Goal: Task Accomplishment & Management: Manage account settings

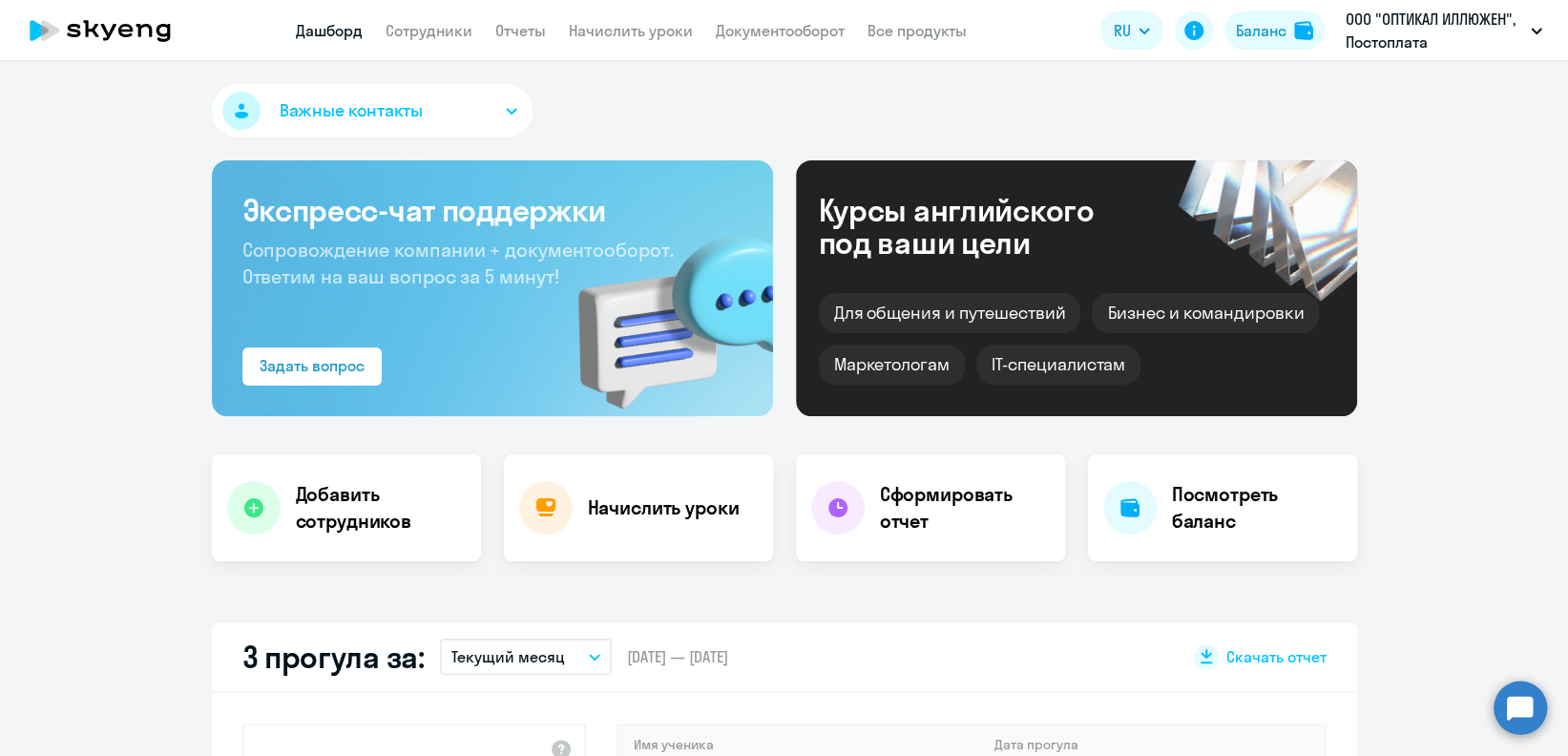
click at [673, 19] on app-header "Дашборд Сотрудники Отчеты Начислить уроки Документооборот Все продукты Дашборд …" at bounding box center [784, 30] width 1568 height 61
select select "30"
click at [674, 21] on link "Начислить уроки" at bounding box center [631, 29] width 124 height 19
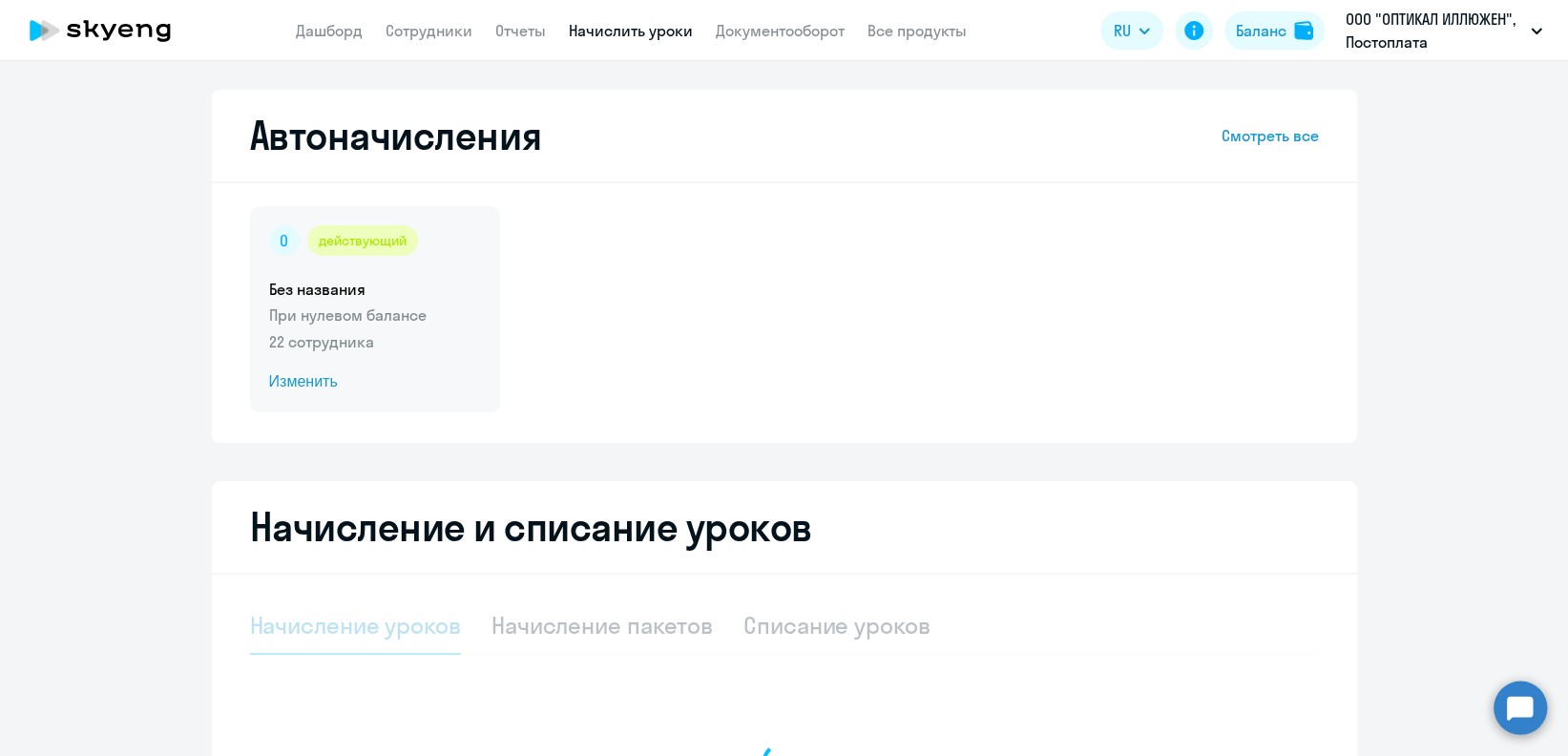
select select "10"
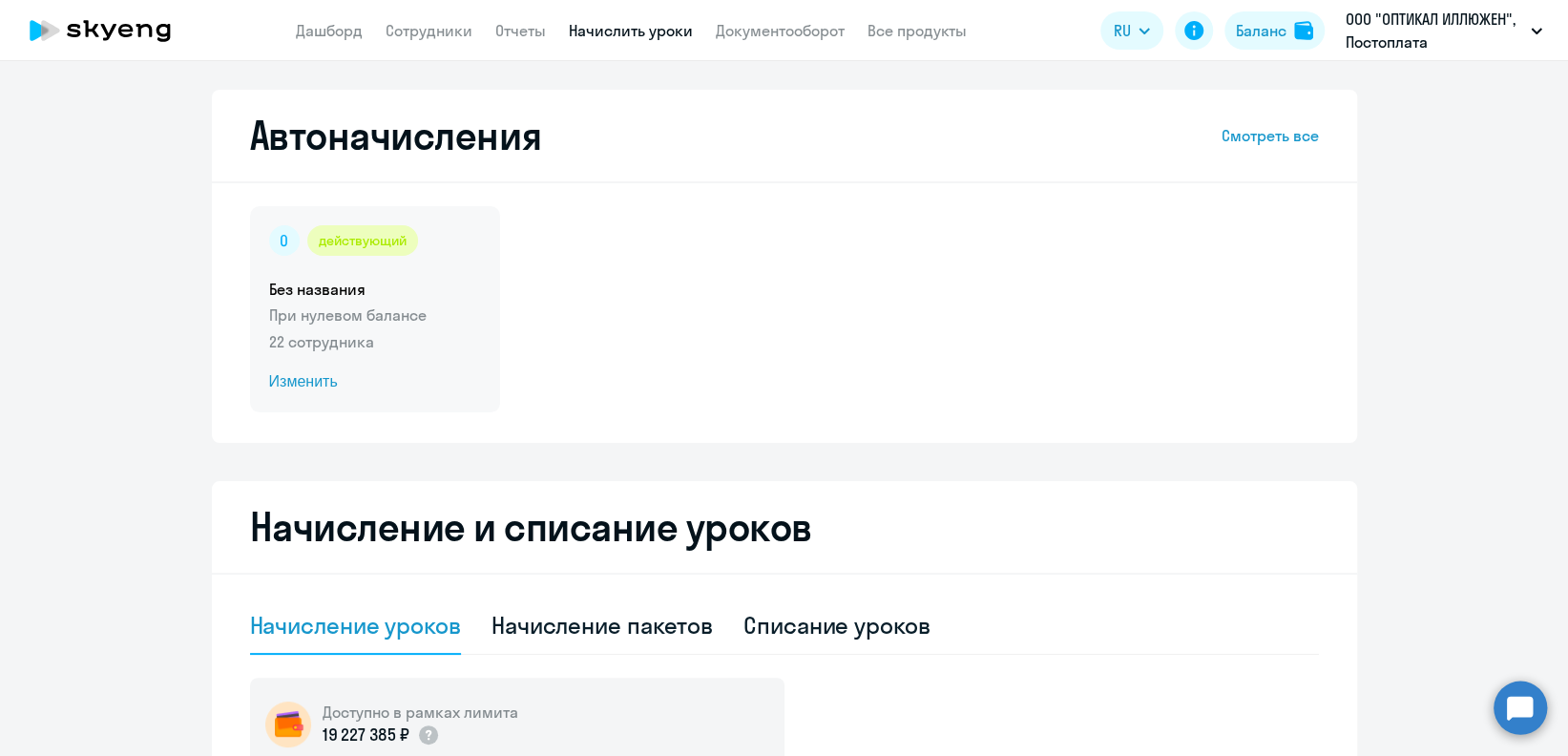
click at [323, 376] on span "Изменить" at bounding box center [376, 381] width 212 height 23
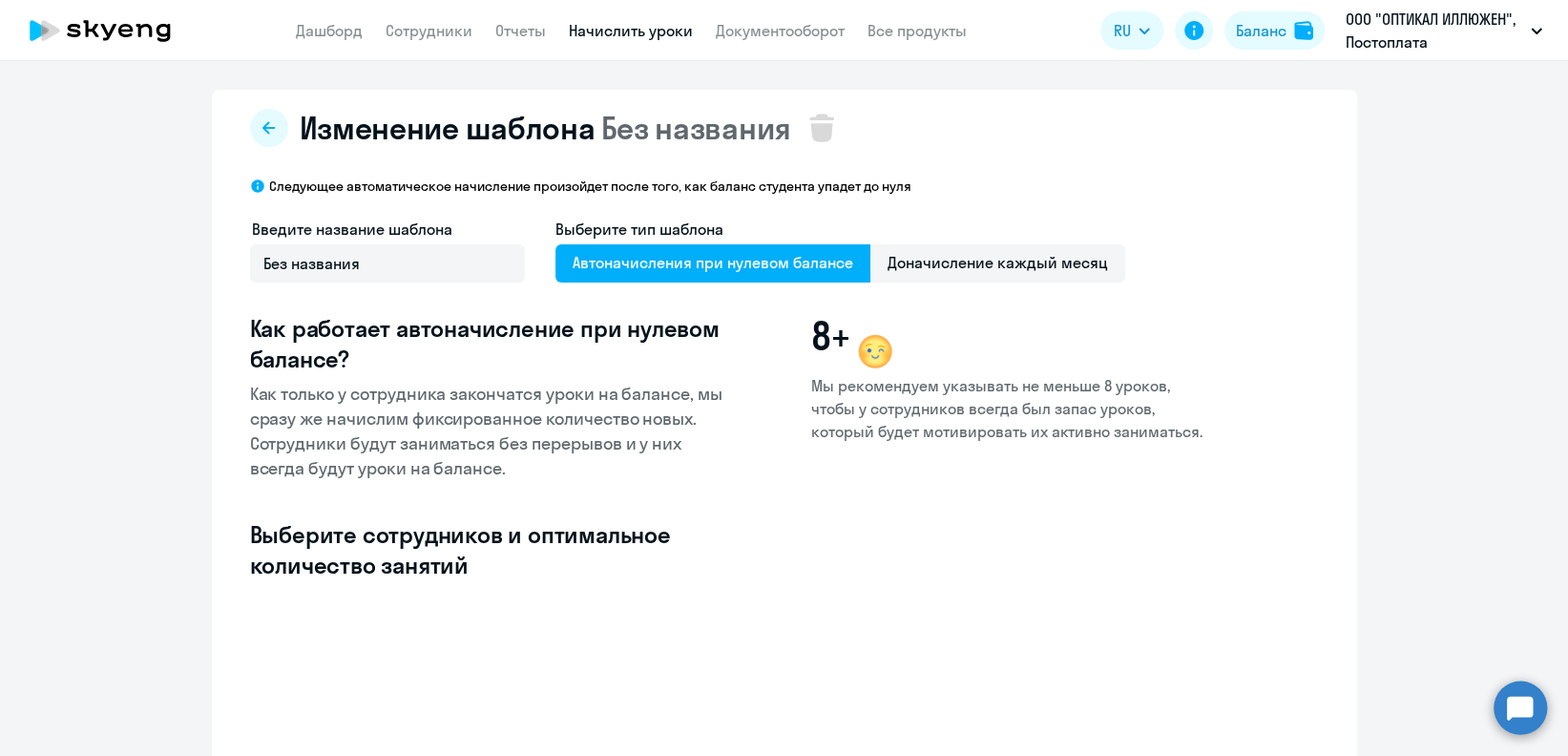
scroll to position [357, 0]
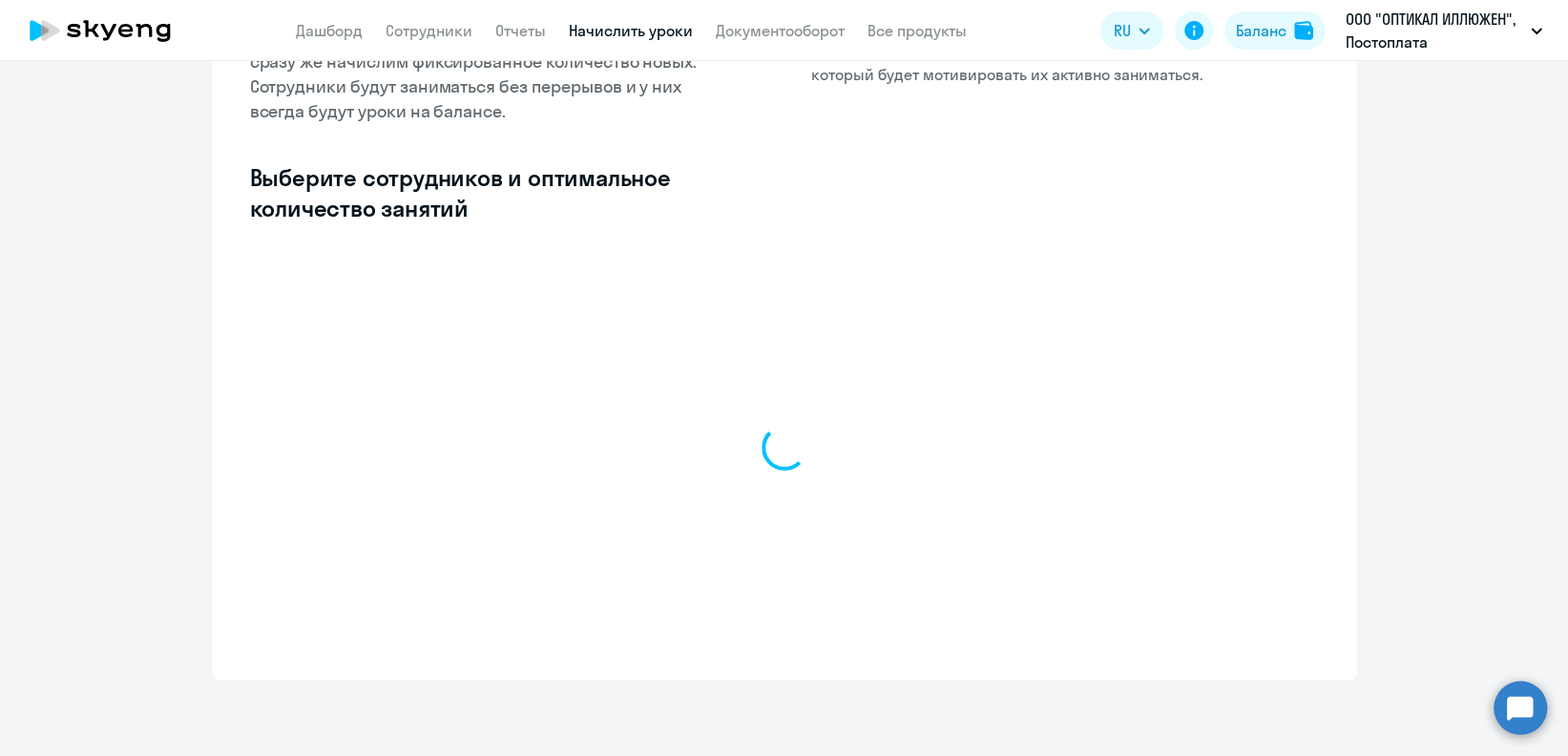
select select "10"
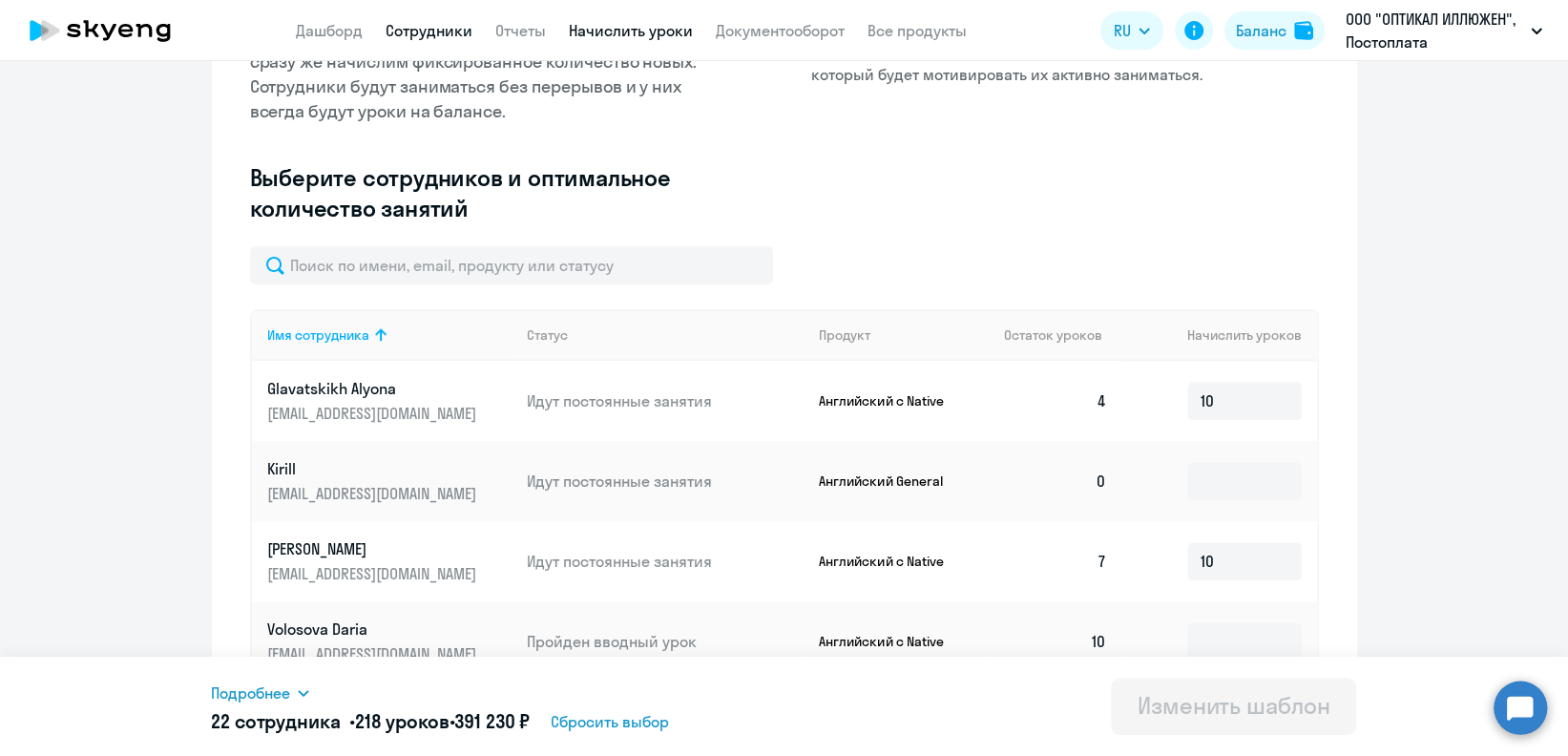
click at [445, 30] on link "Сотрудники" at bounding box center [429, 29] width 87 height 19
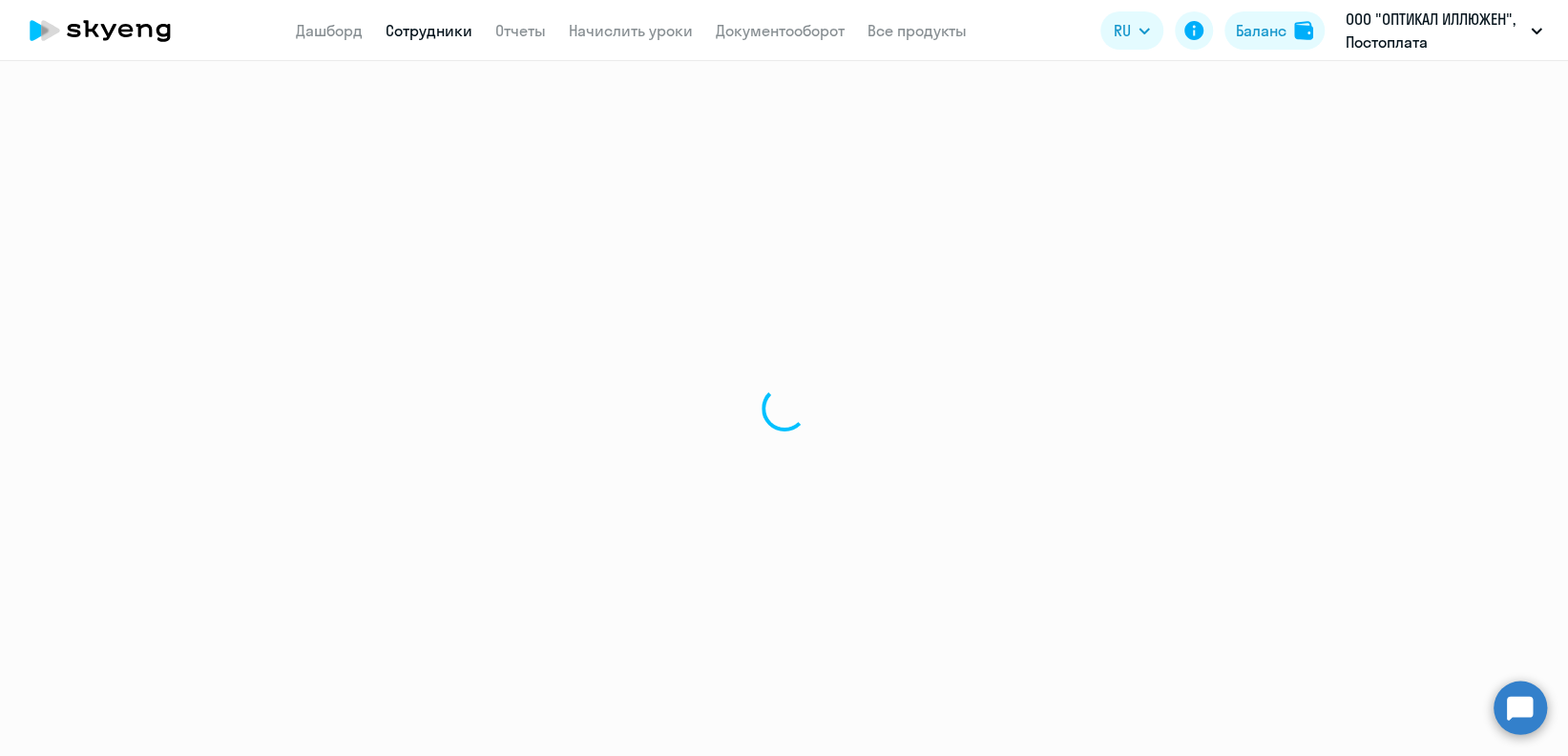
select select "30"
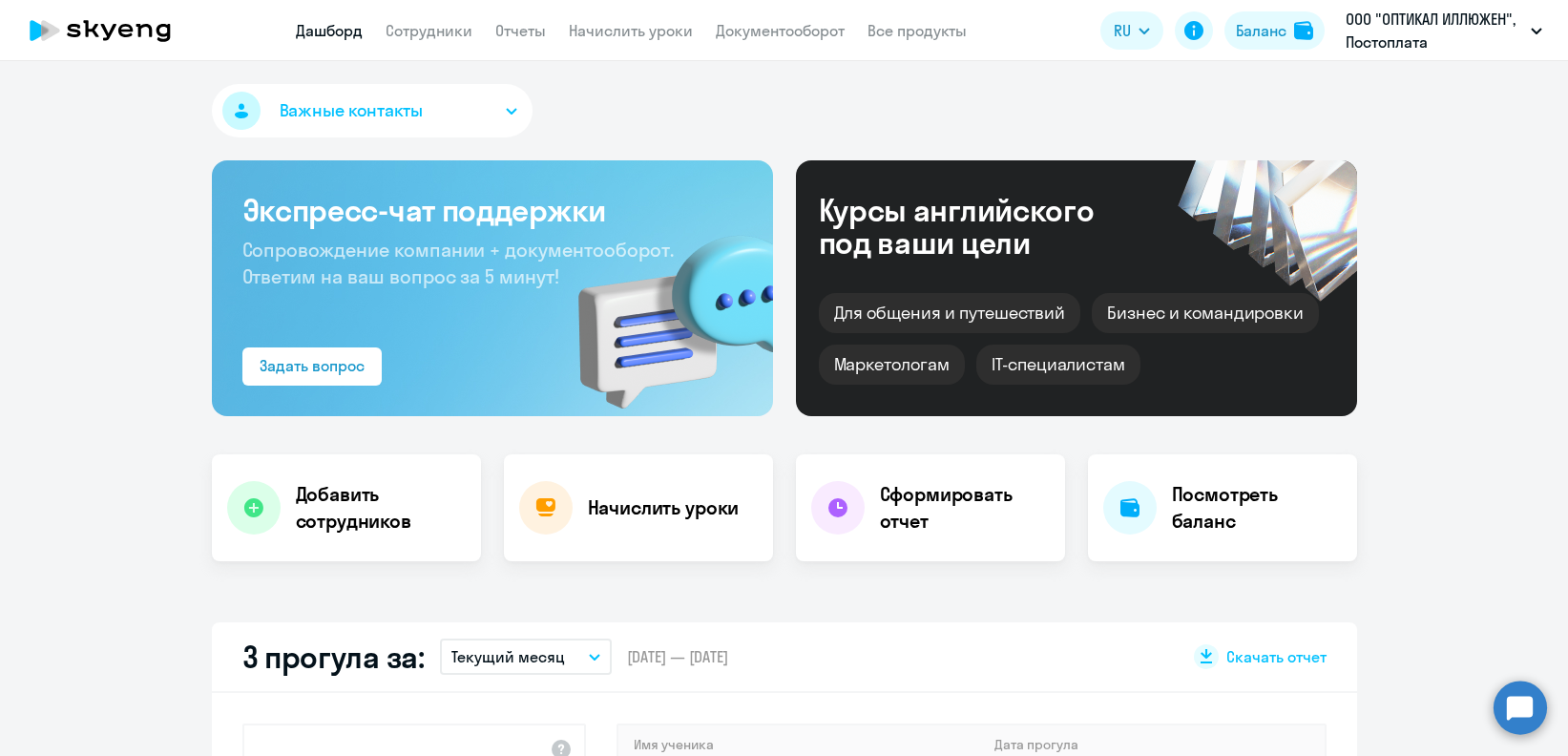
select select "30"
click at [651, 28] on link "Начислить уроки" at bounding box center [631, 29] width 124 height 19
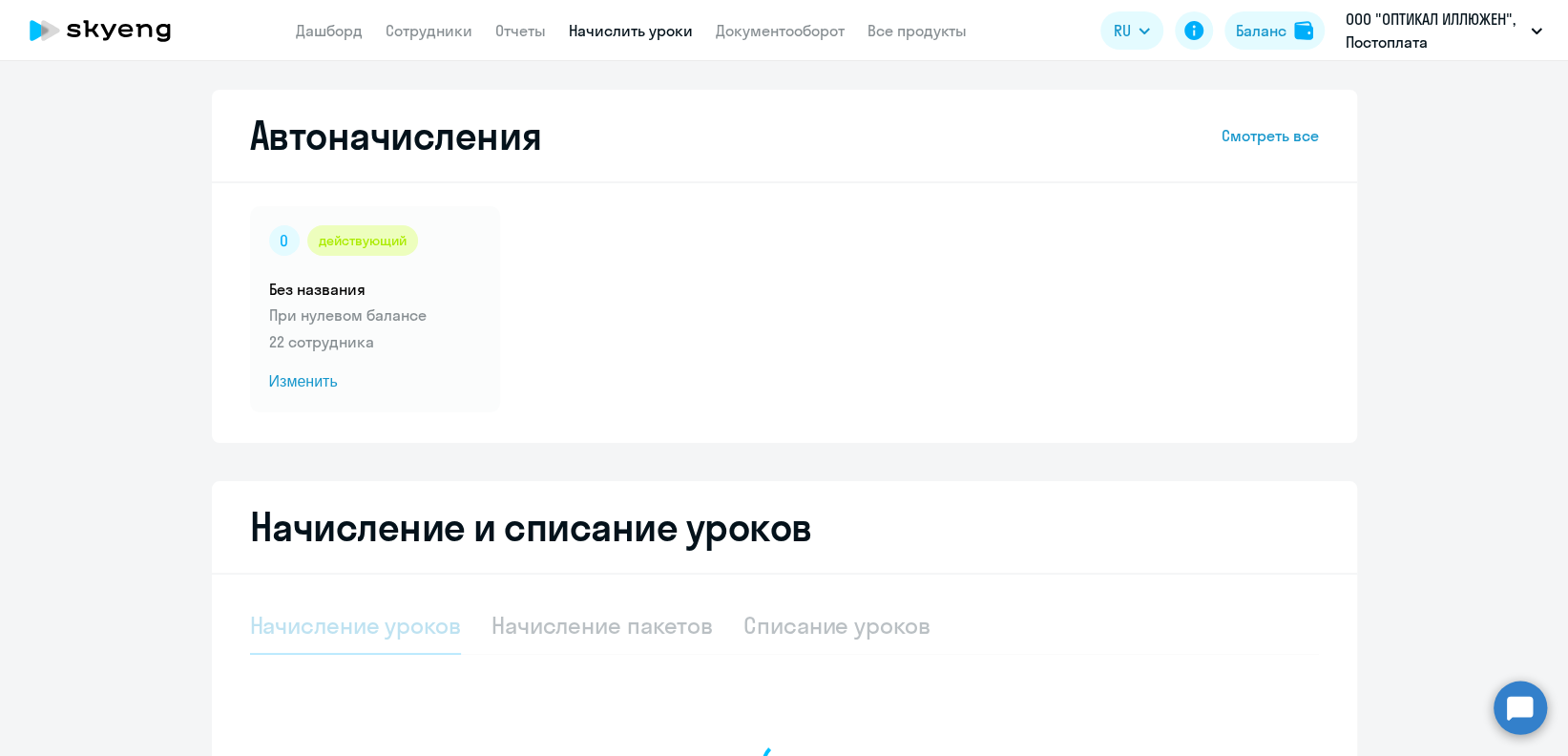
select select "10"
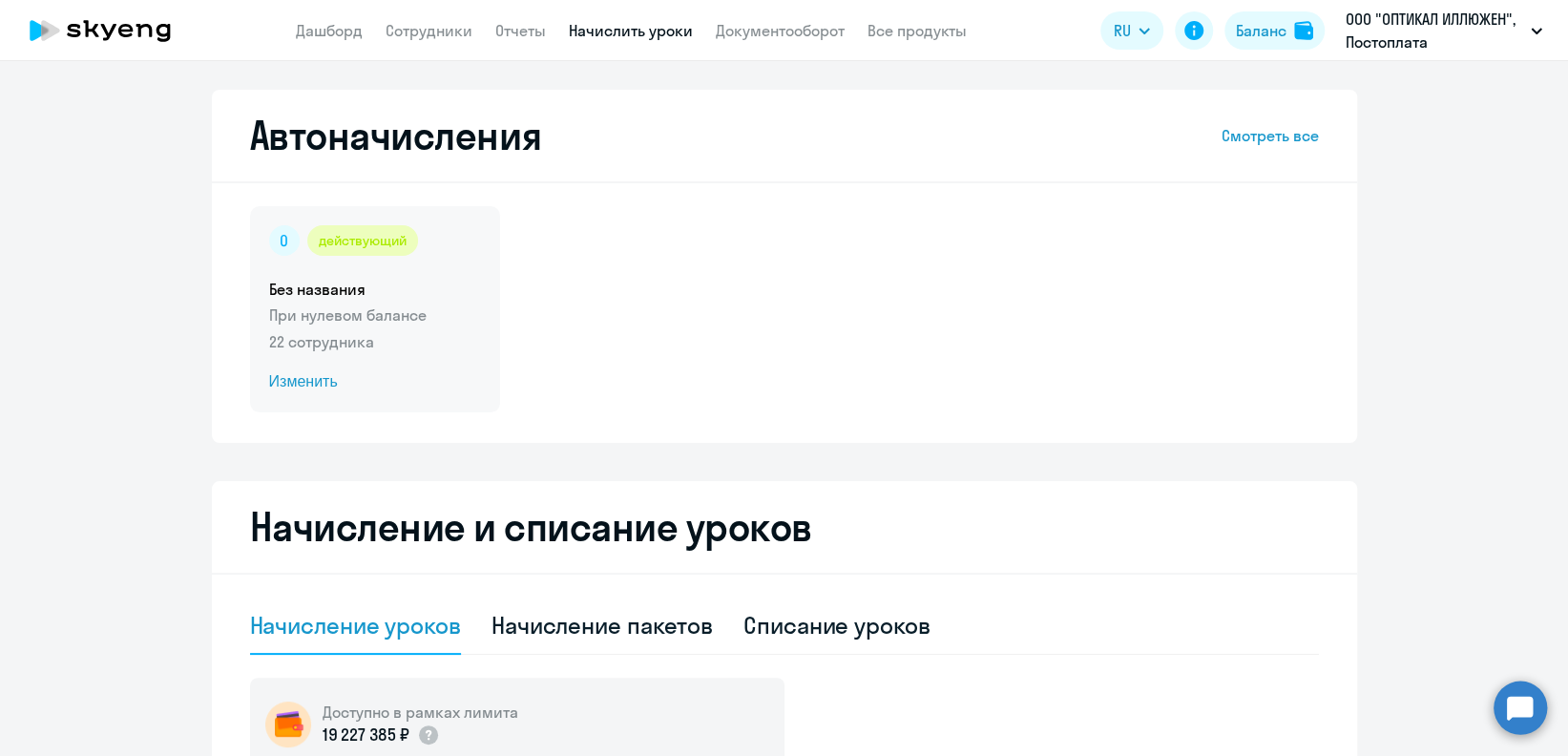
click at [293, 380] on span "Изменить" at bounding box center [376, 381] width 212 height 23
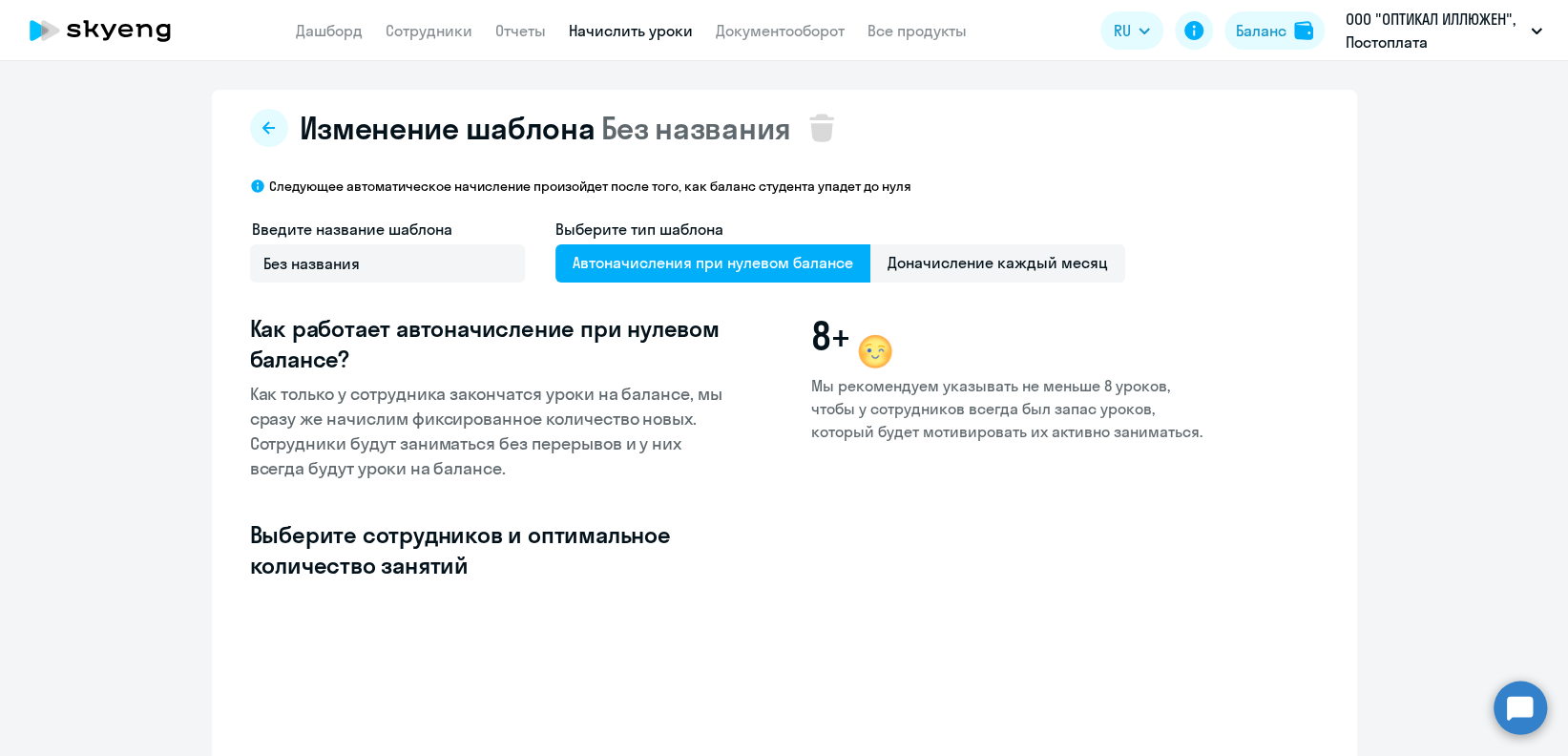
select select "10"
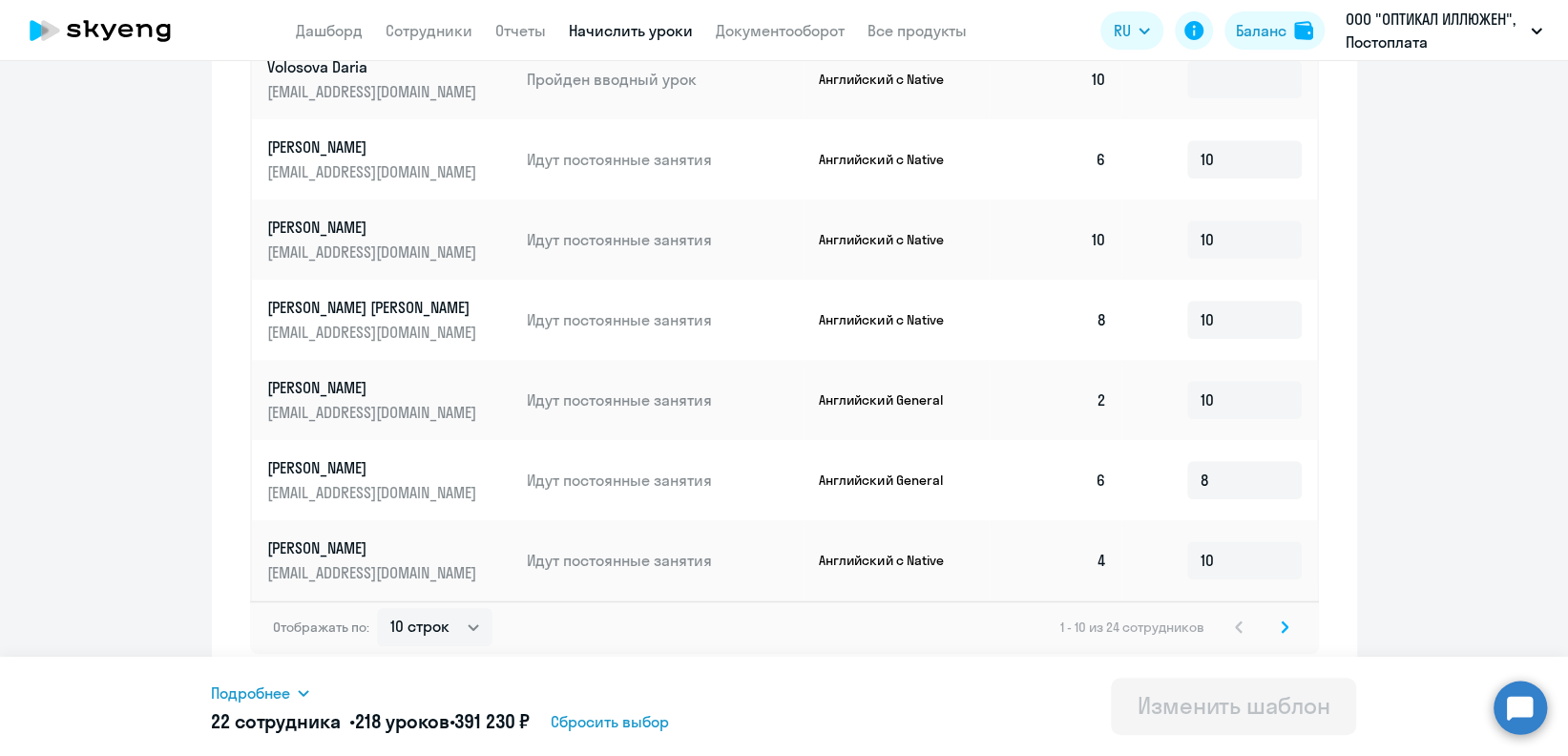
scroll to position [924, 0]
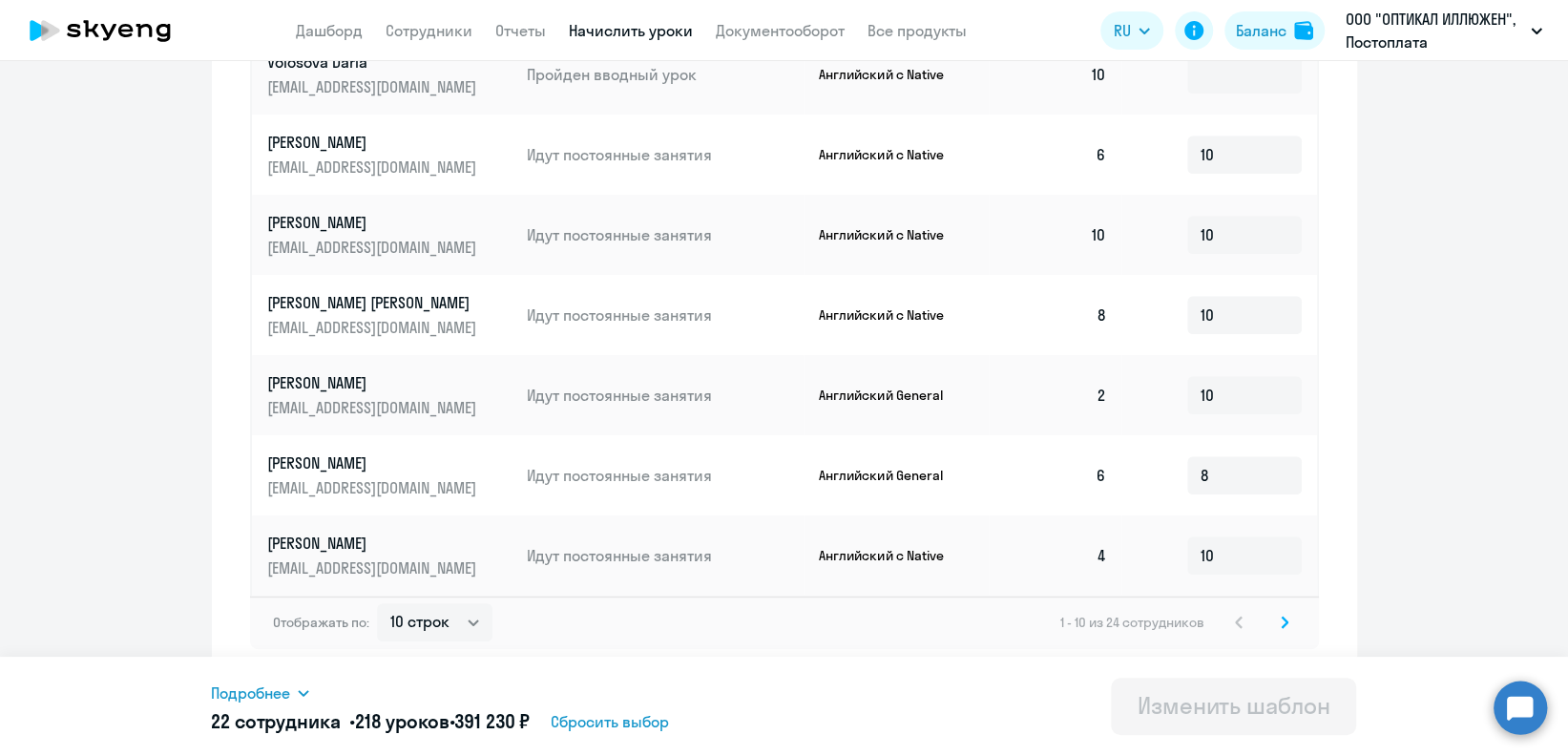
click at [1273, 613] on svg-icon at bounding box center [1284, 621] width 23 height 23
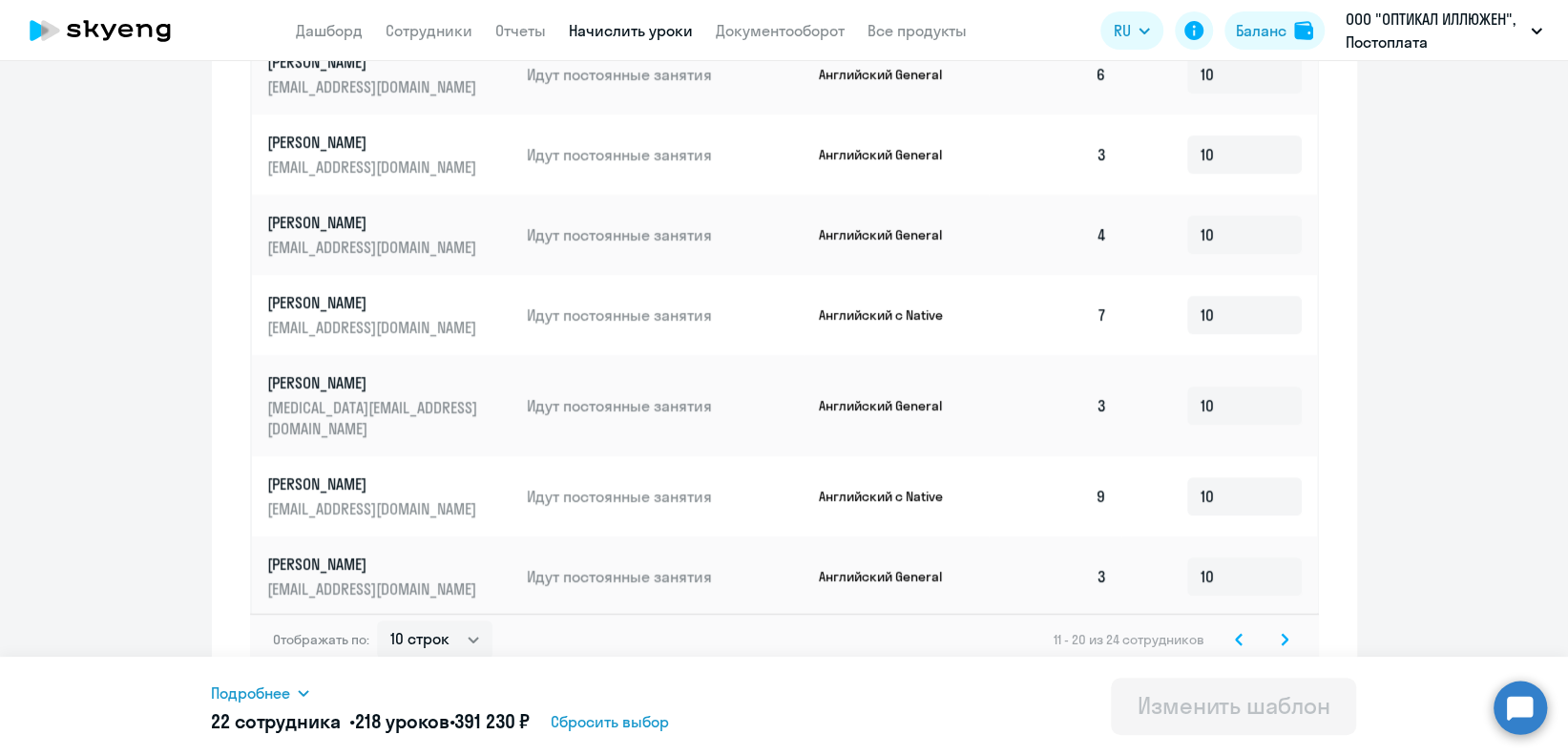
click at [1281, 628] on svg-icon at bounding box center [1284, 639] width 23 height 23
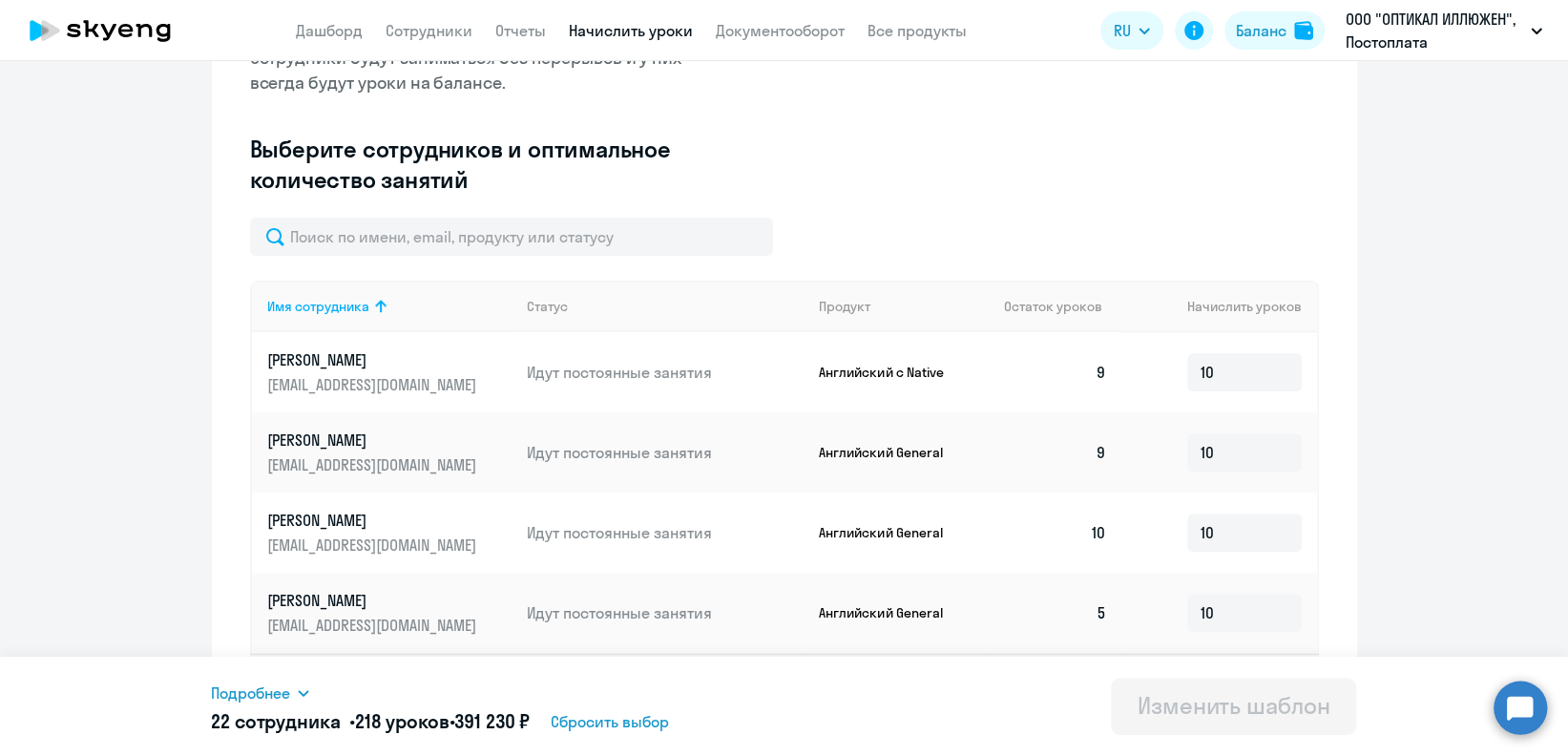
scroll to position [443, 0]
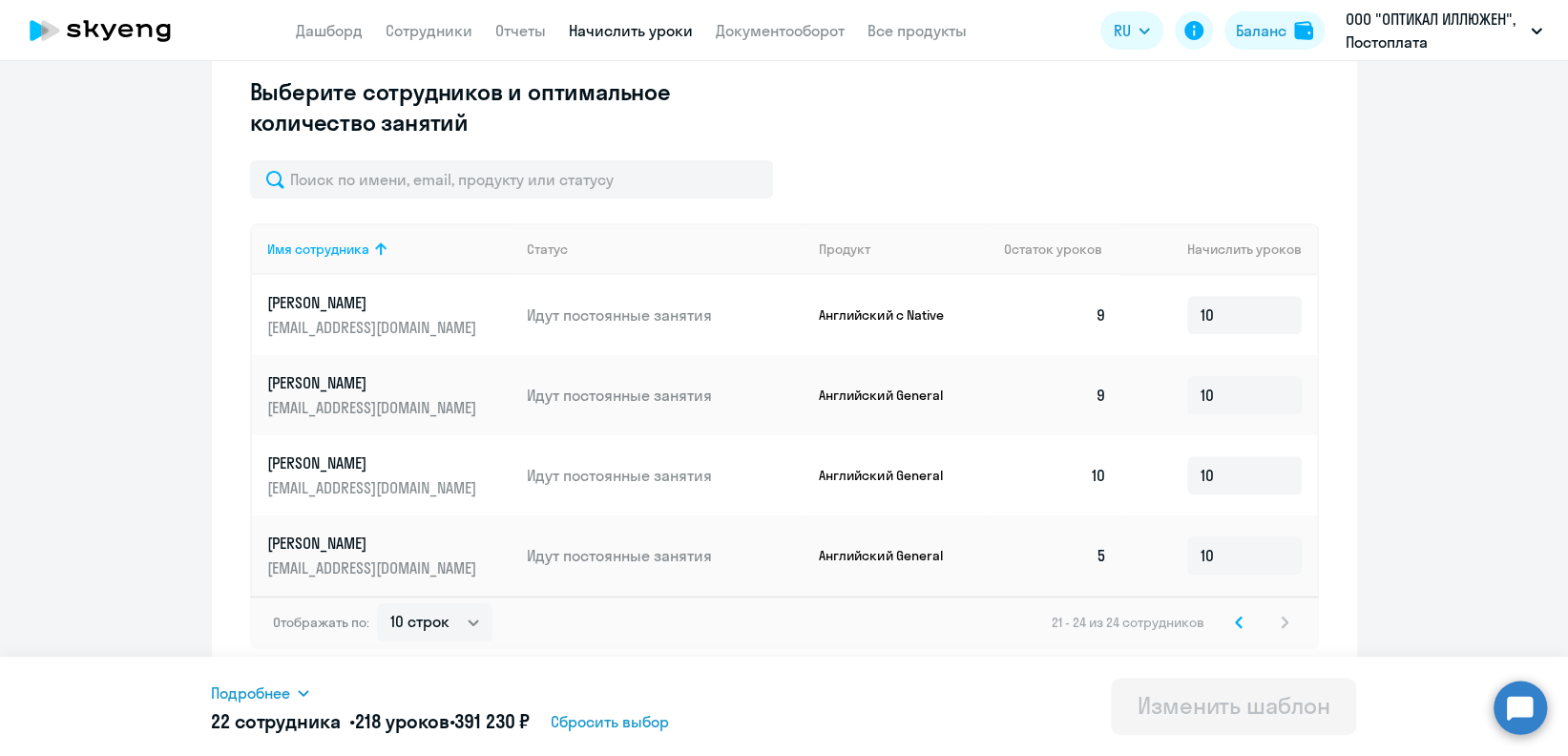
click at [1233, 618] on svg-icon at bounding box center [1239, 621] width 23 height 23
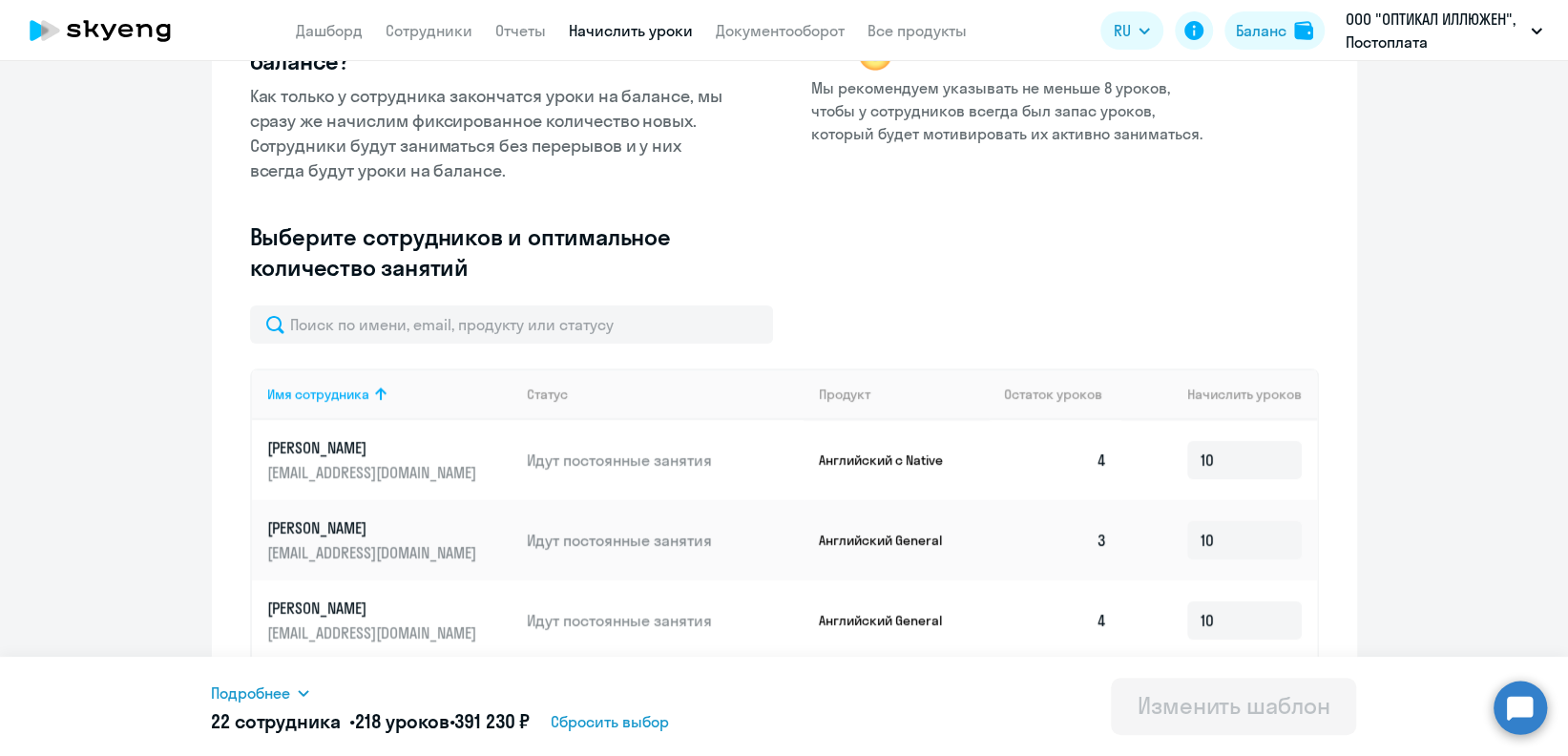
scroll to position [213, 0]
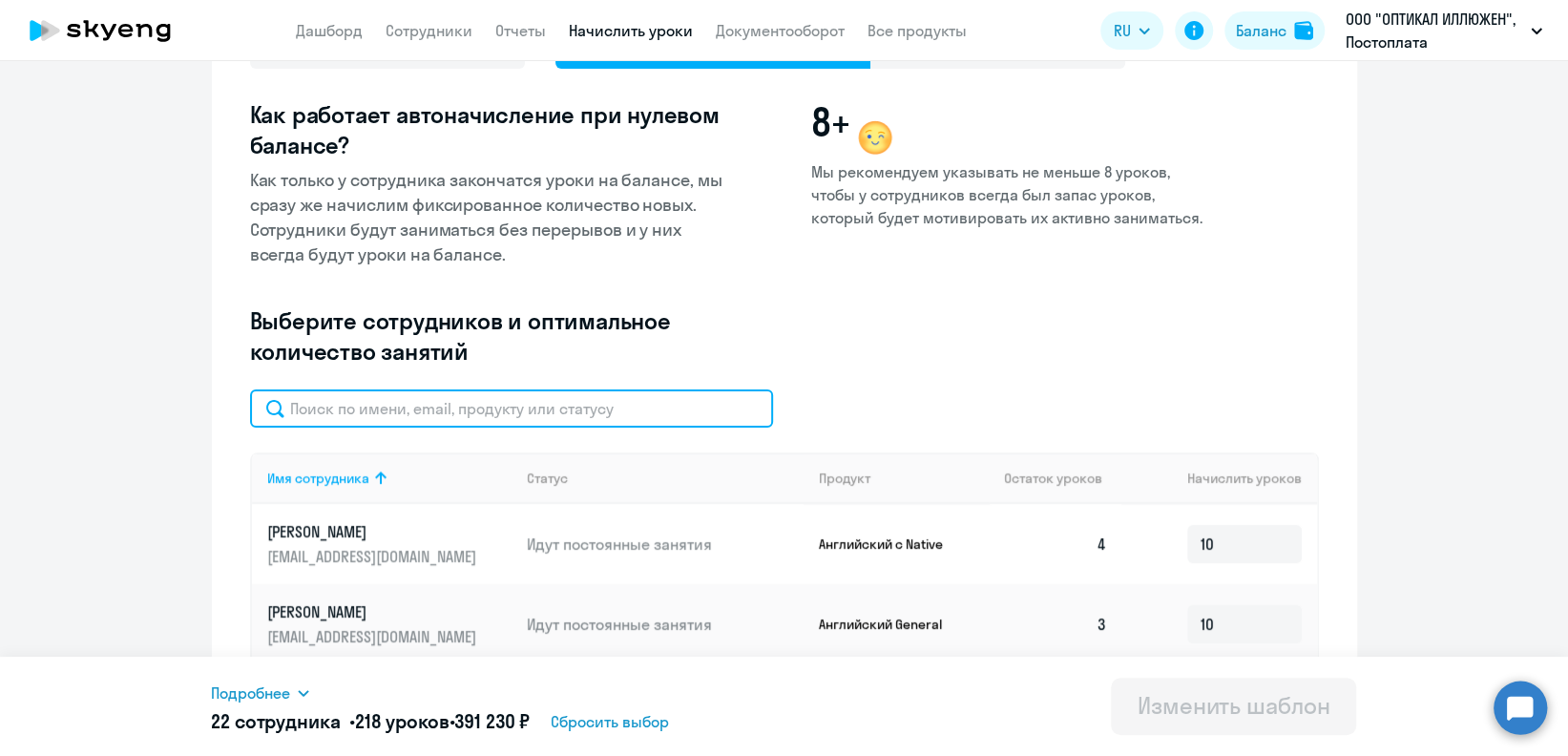
click at [459, 392] on input "text" at bounding box center [511, 408] width 523 height 38
paste input "Kirill"
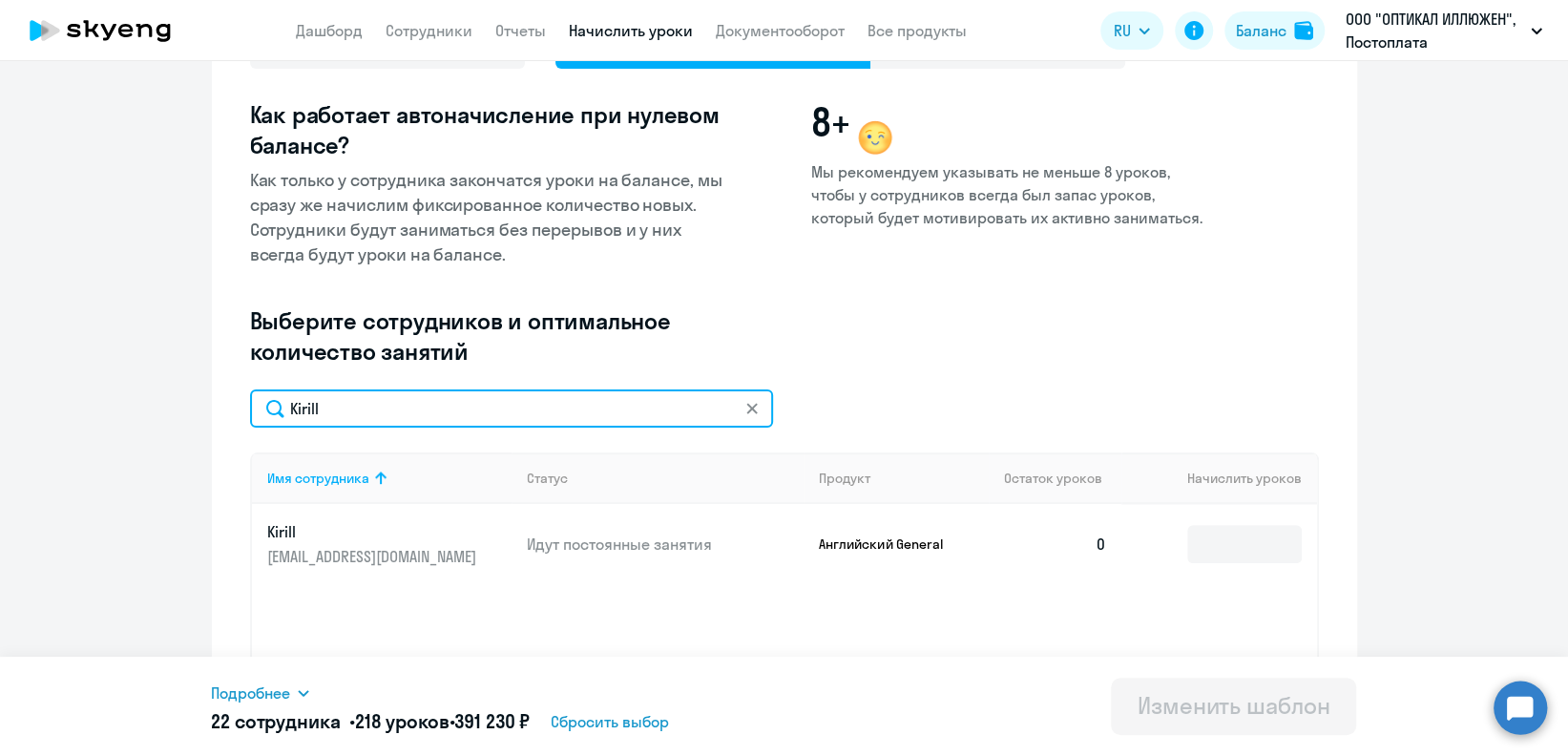
type input "Kirill"
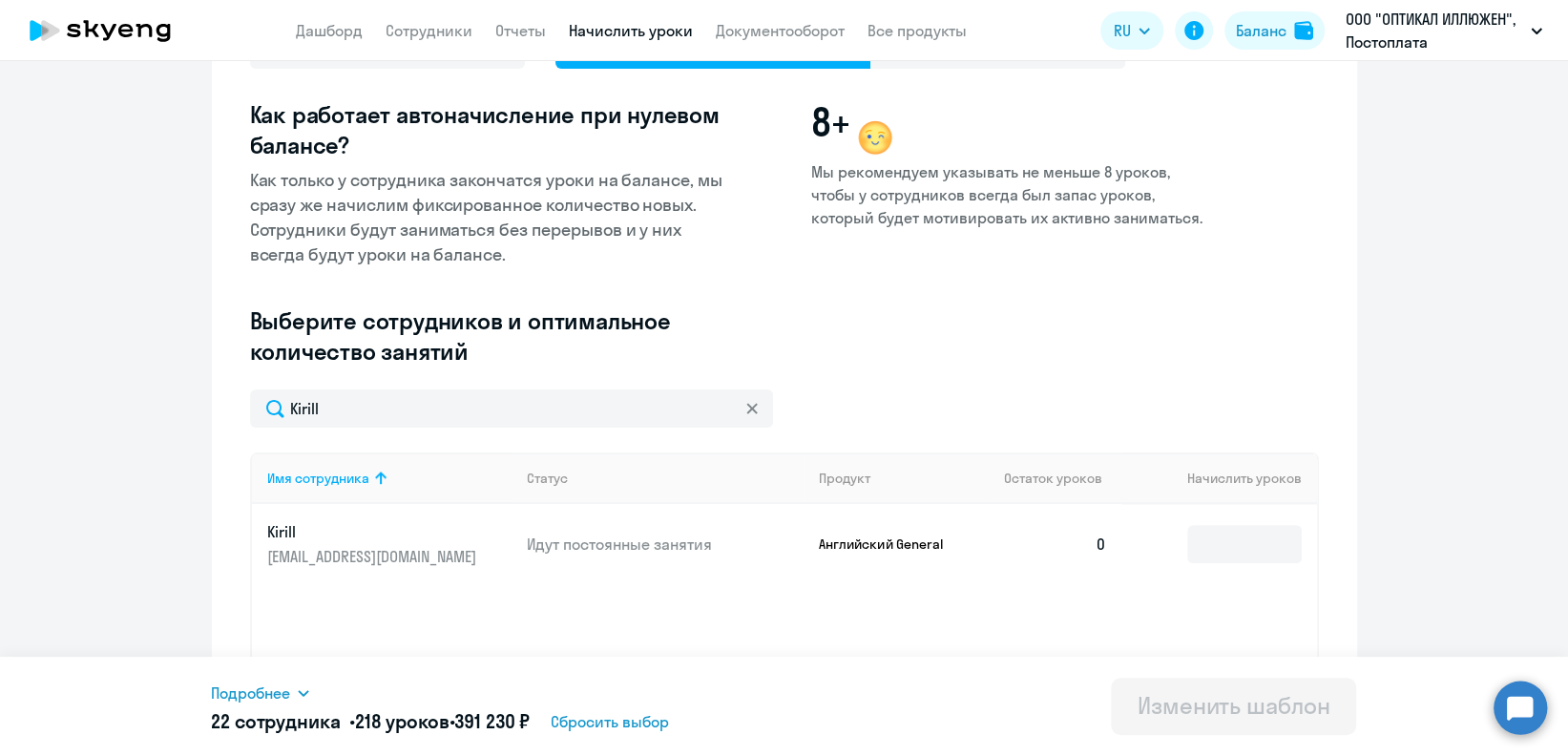
click at [746, 412] on icon at bounding box center [752, 409] width 12 height 12
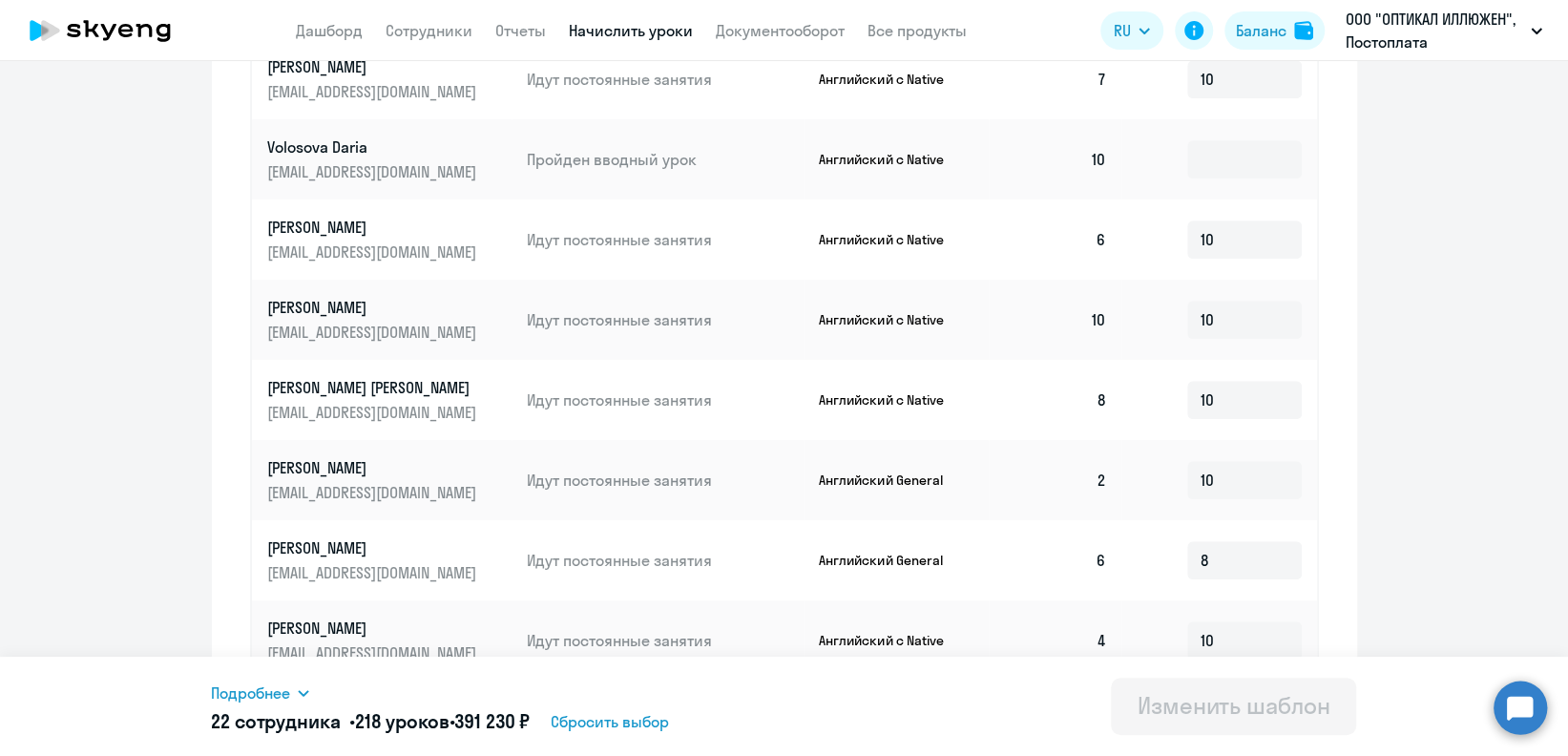
scroll to position [924, 0]
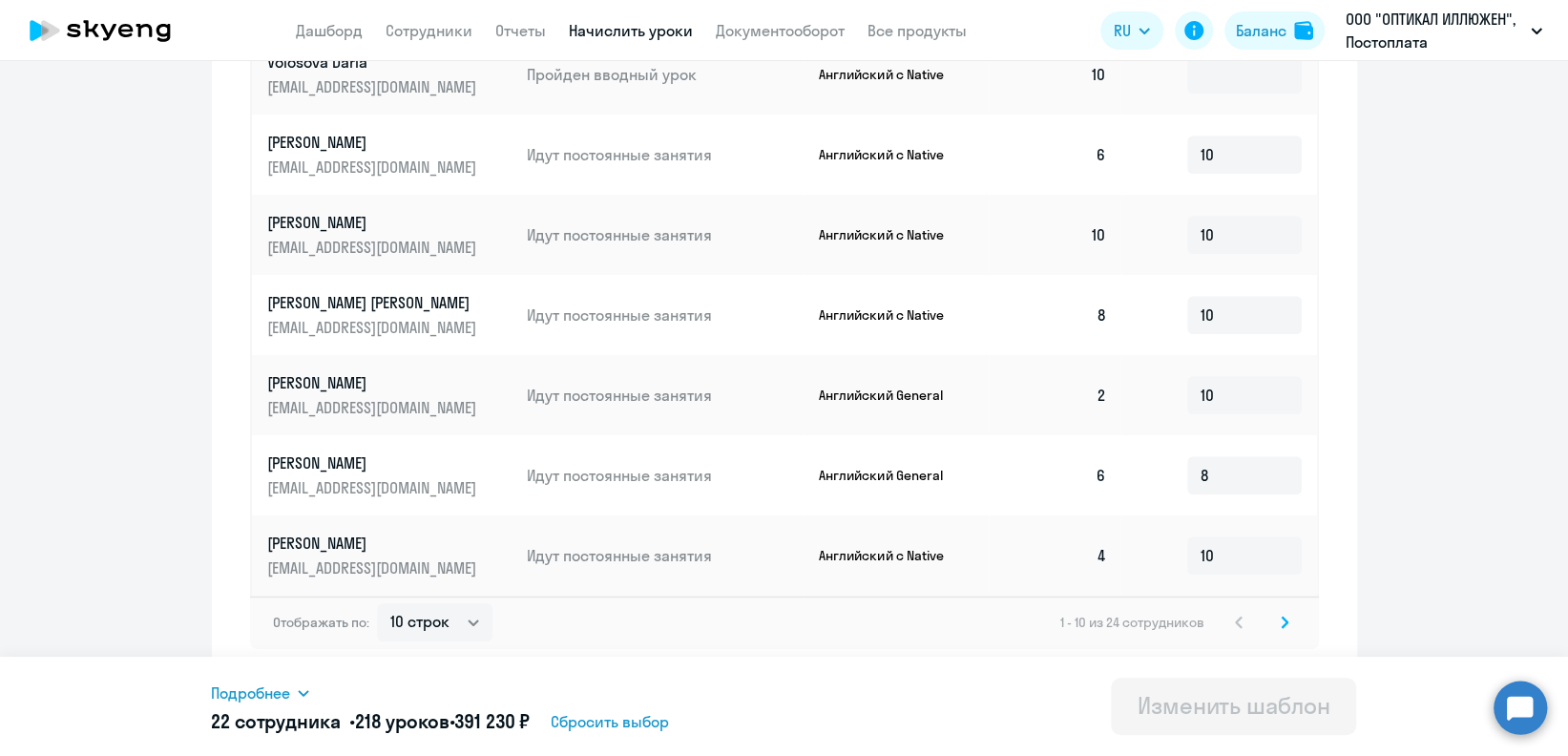
click at [1278, 624] on svg-icon at bounding box center [1284, 621] width 23 height 23
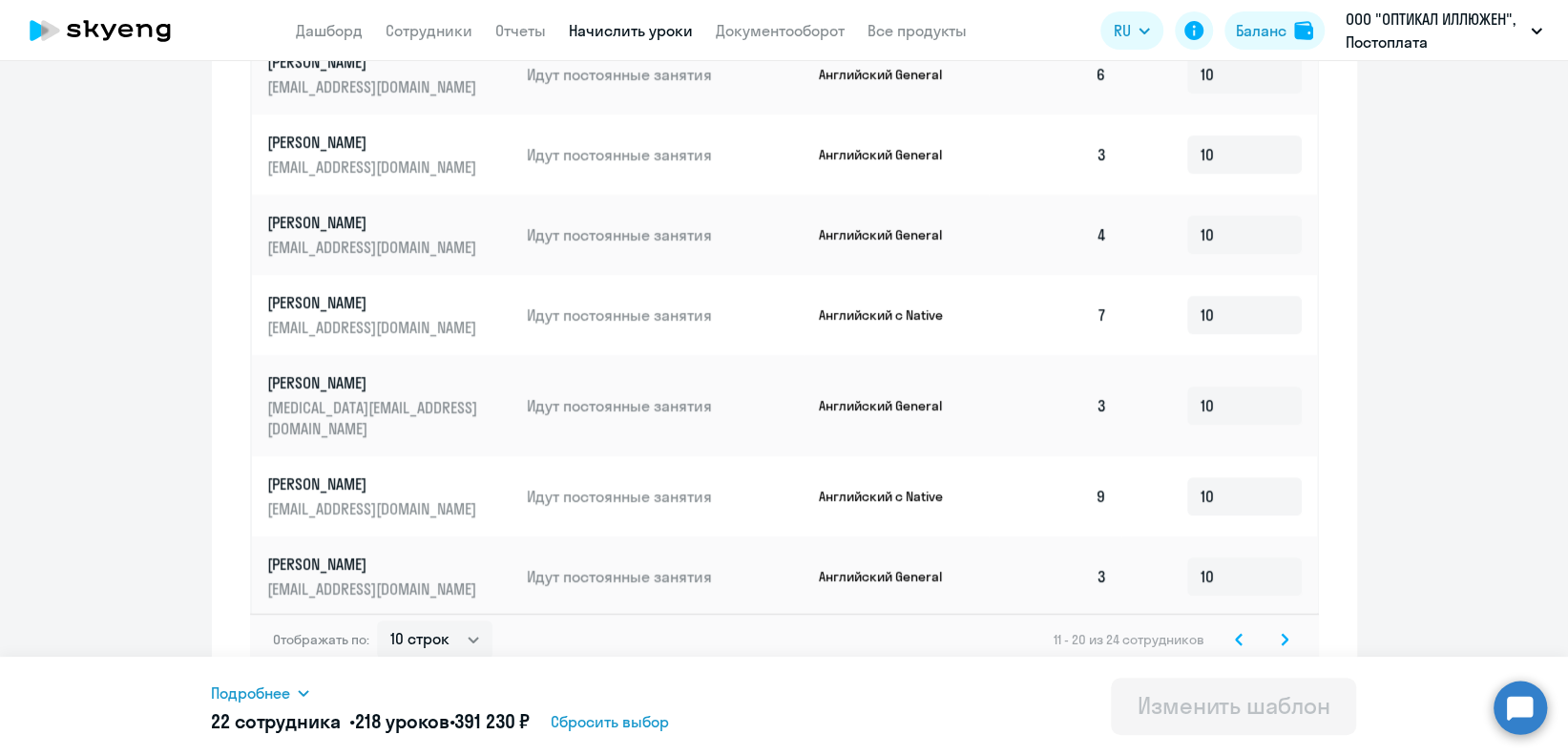
click at [1282, 634] on icon at bounding box center [1285, 639] width 6 height 11
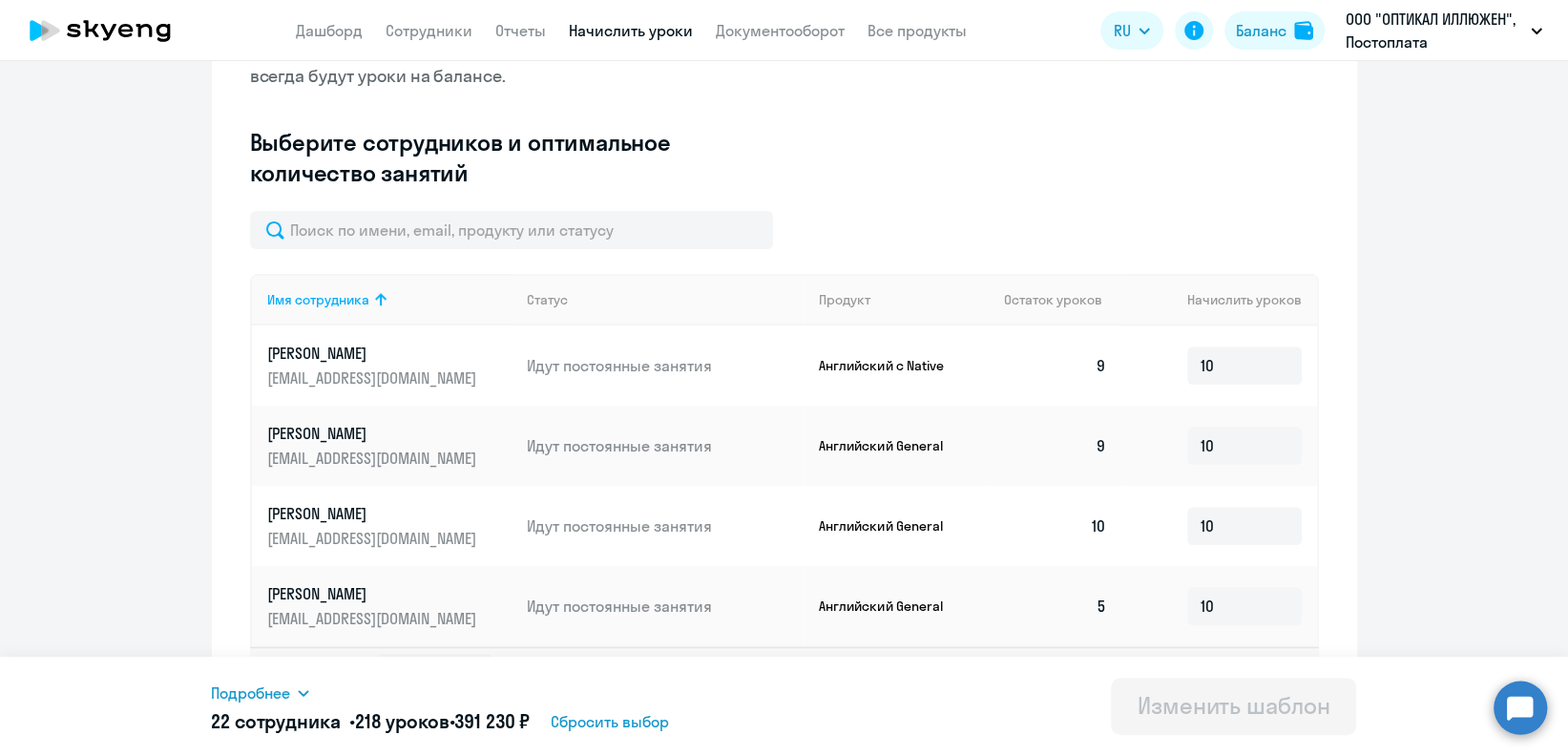
scroll to position [443, 0]
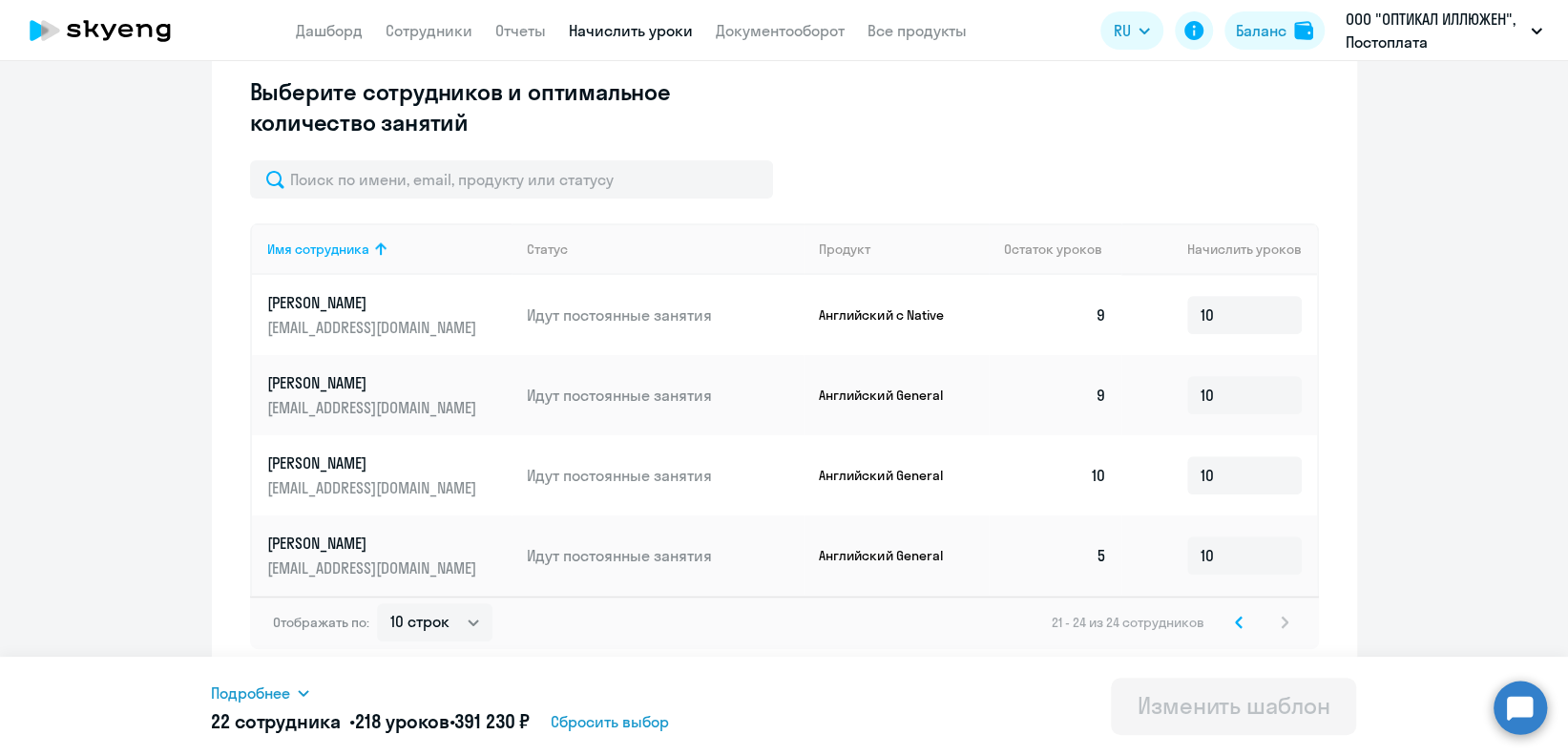
click at [1228, 612] on svg-icon at bounding box center [1239, 621] width 23 height 23
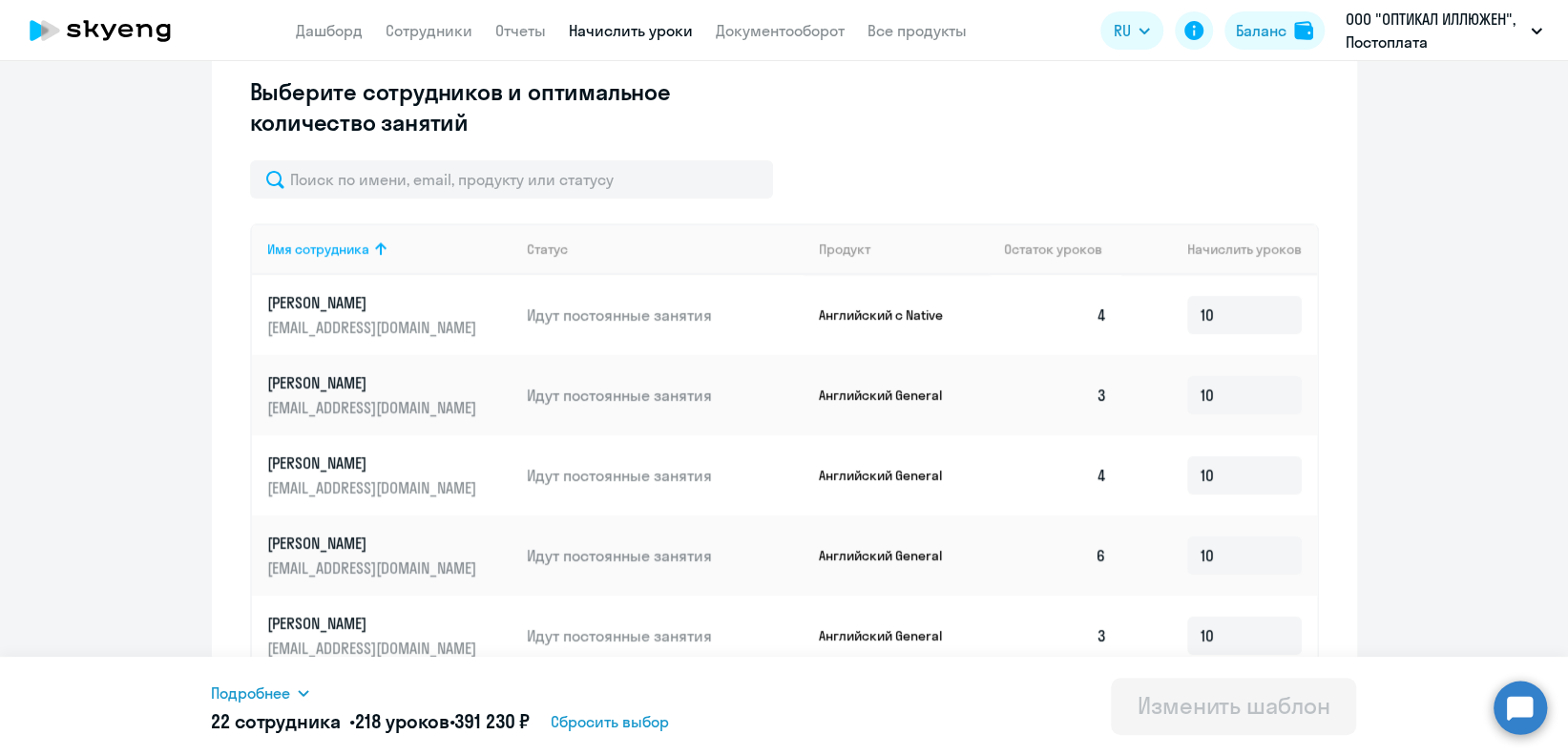
click at [1227, 612] on td "10" at bounding box center [1219, 636] width 195 height 81
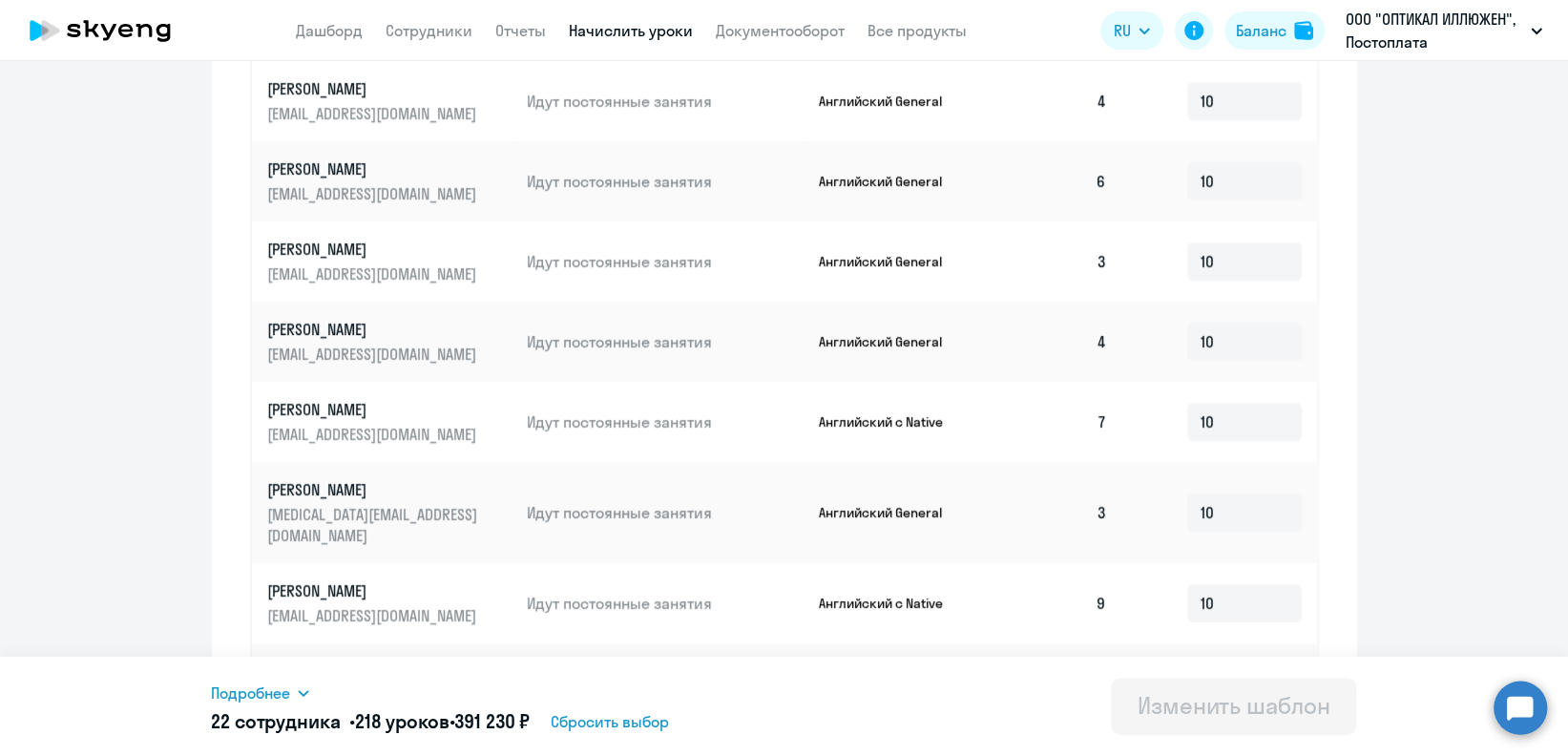
scroll to position [924, 0]
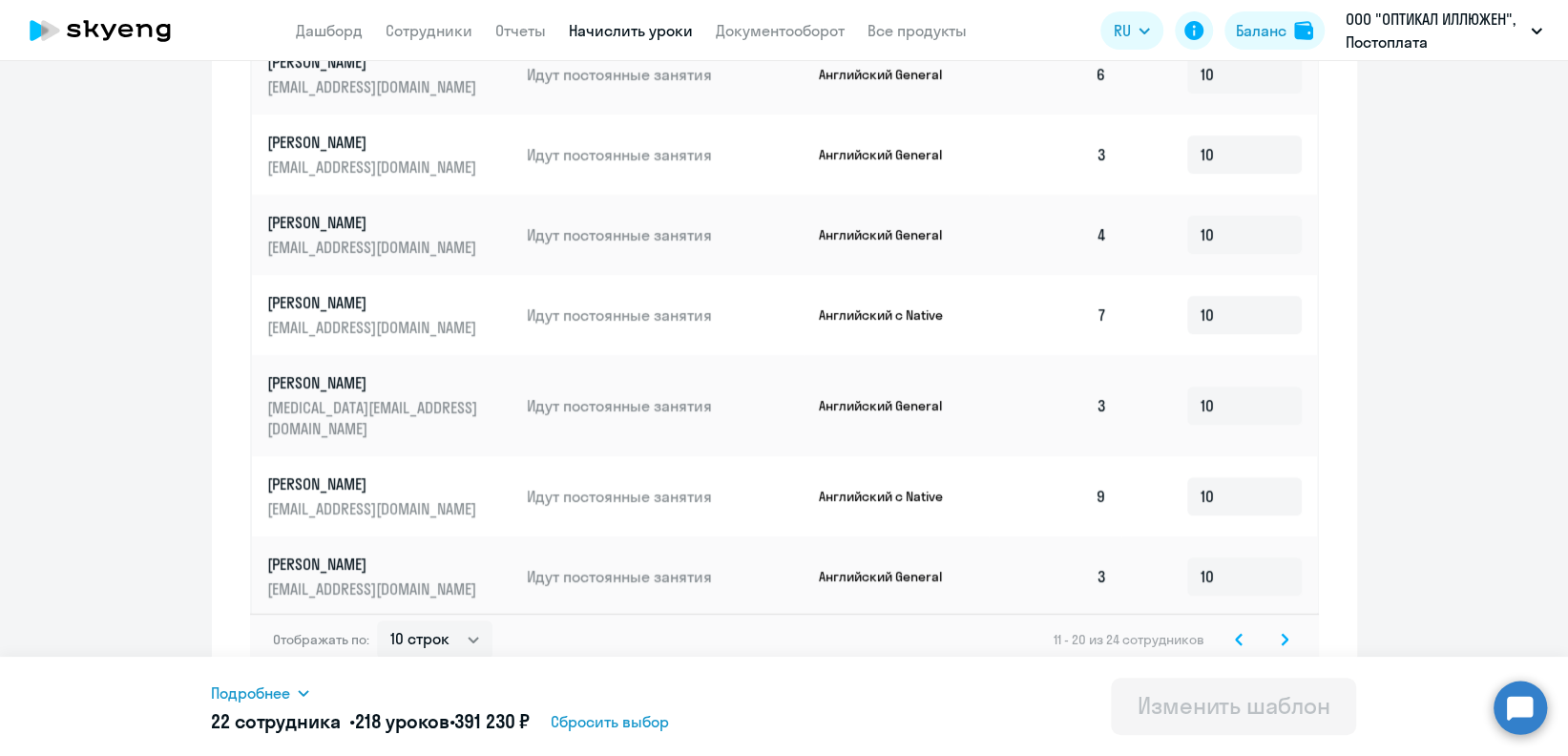
click at [1228, 631] on svg-icon at bounding box center [1239, 639] width 23 height 23
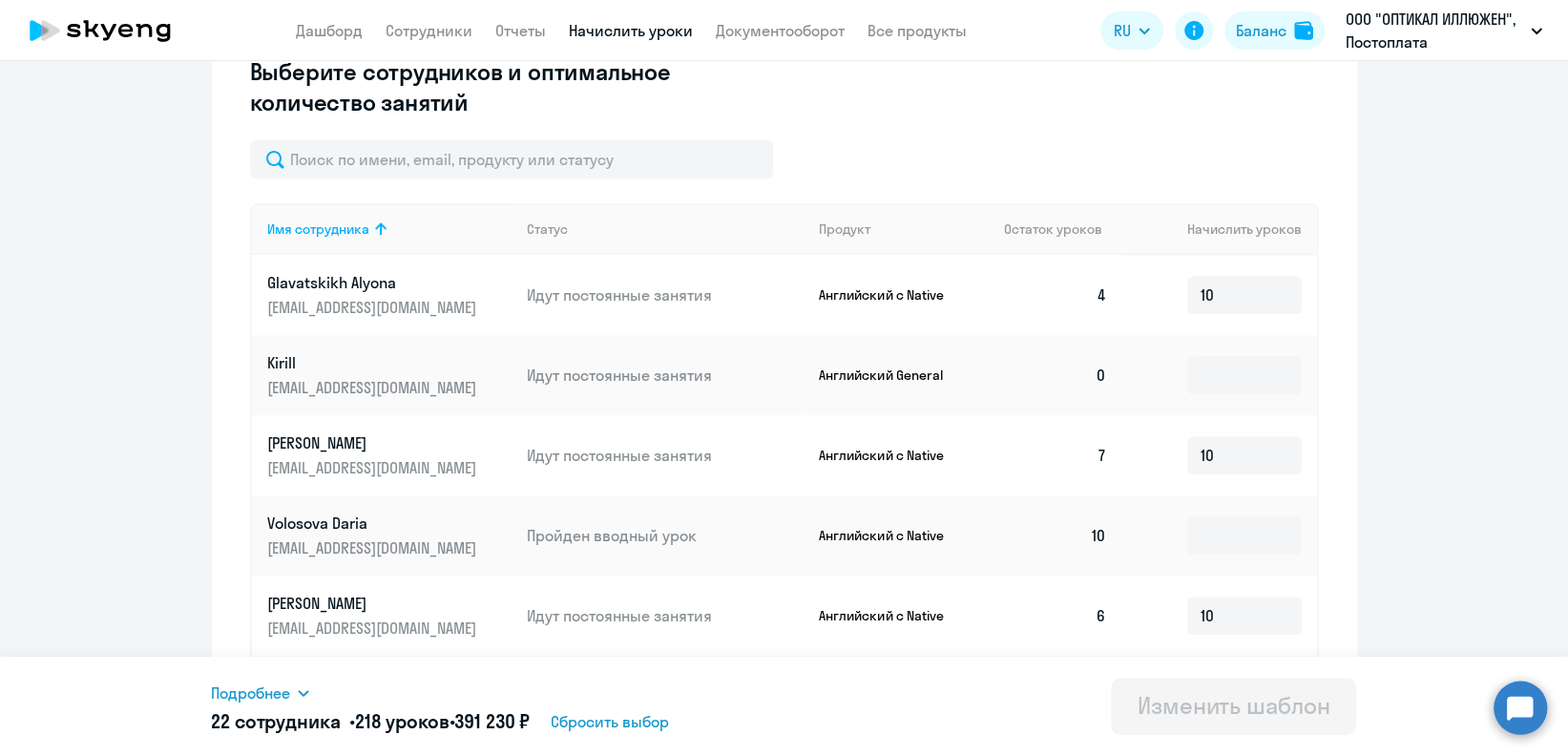
scroll to position [427, 0]
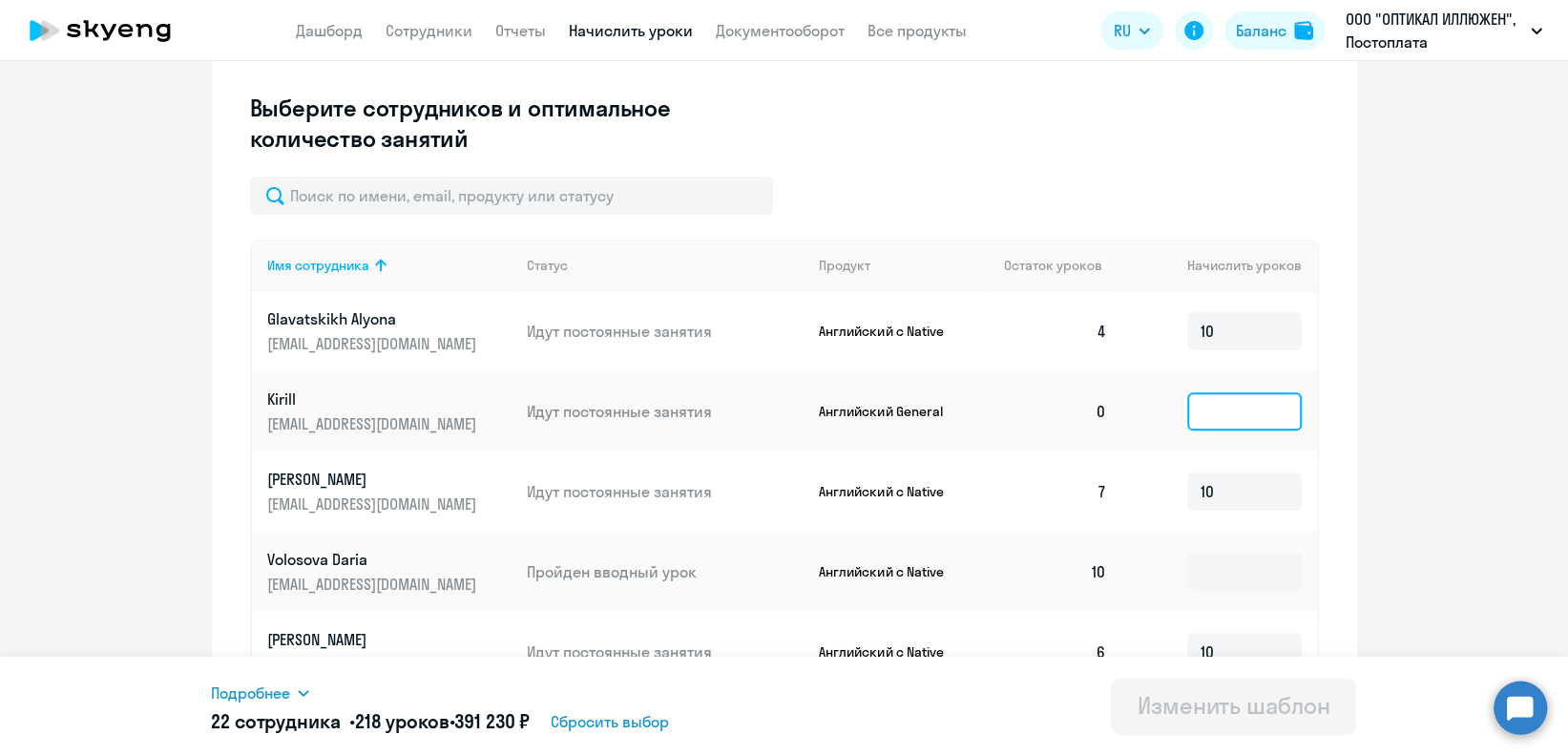
click at [1260, 409] on input at bounding box center [1245, 411] width 115 height 38
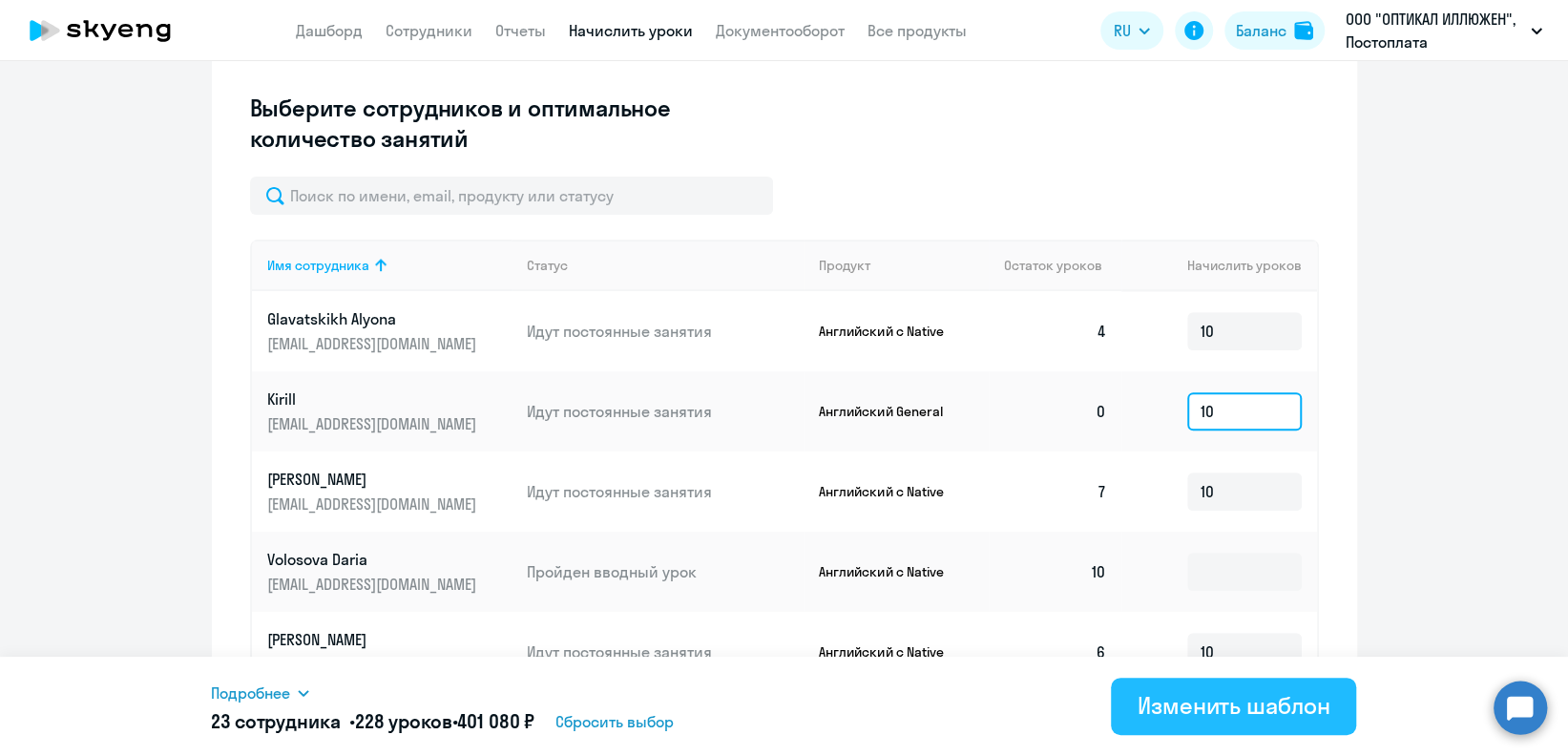
type input "10"
click at [1167, 695] on div "Изменить шаблон" at bounding box center [1234, 705] width 193 height 30
